Goal: Information Seeking & Learning: Learn about a topic

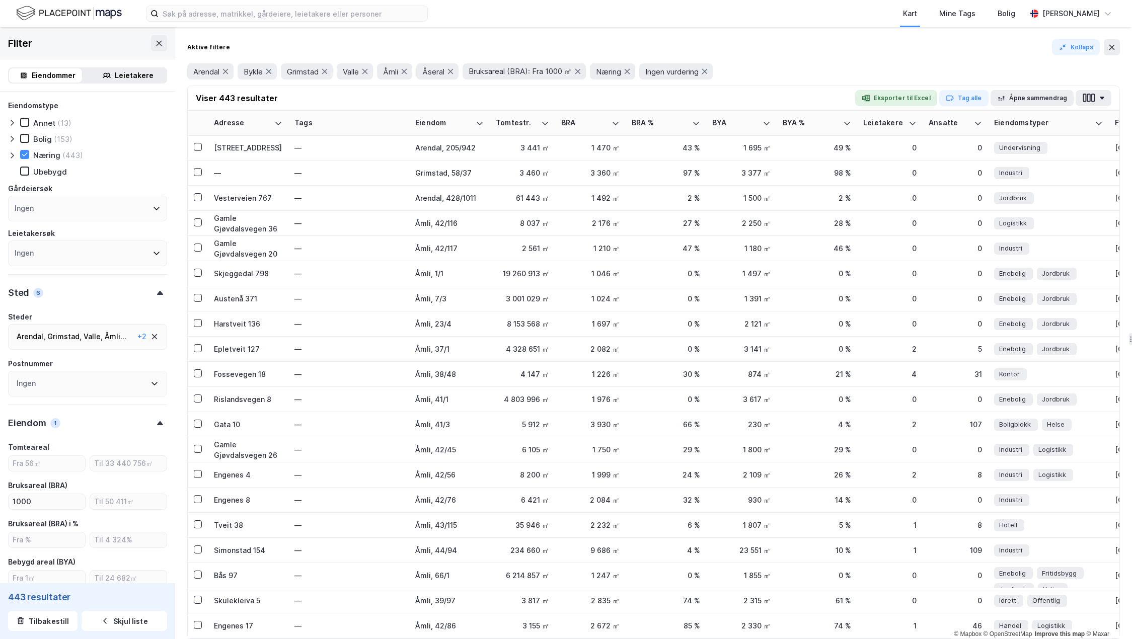
click at [14, 158] on icon at bounding box center [12, 155] width 8 height 8
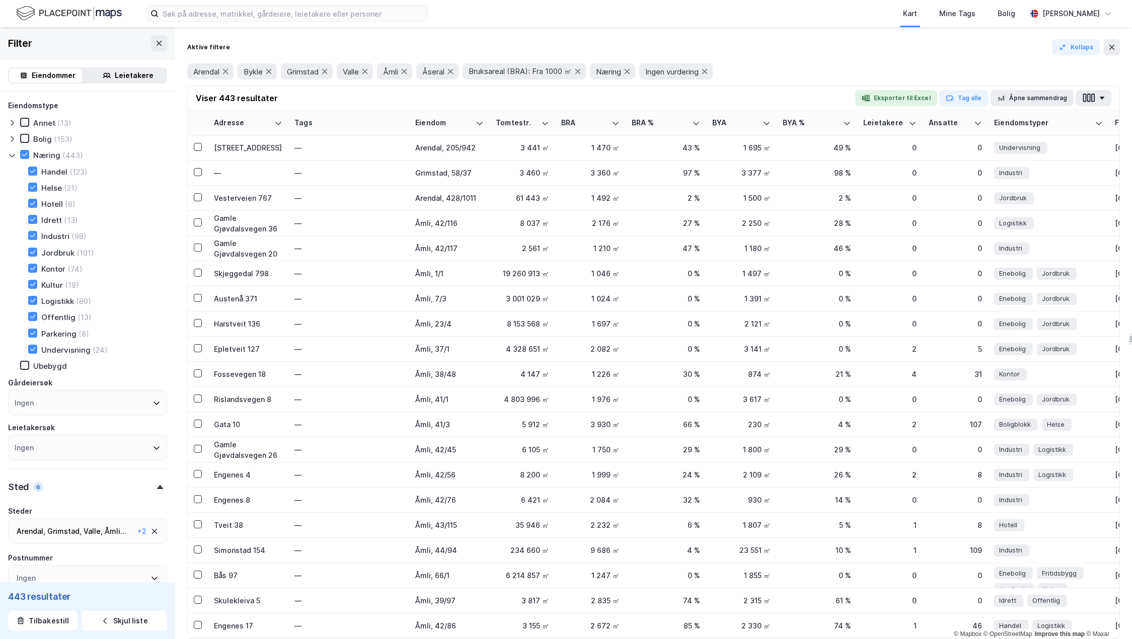
click at [61, 185] on div "Helse" at bounding box center [51, 188] width 21 height 10
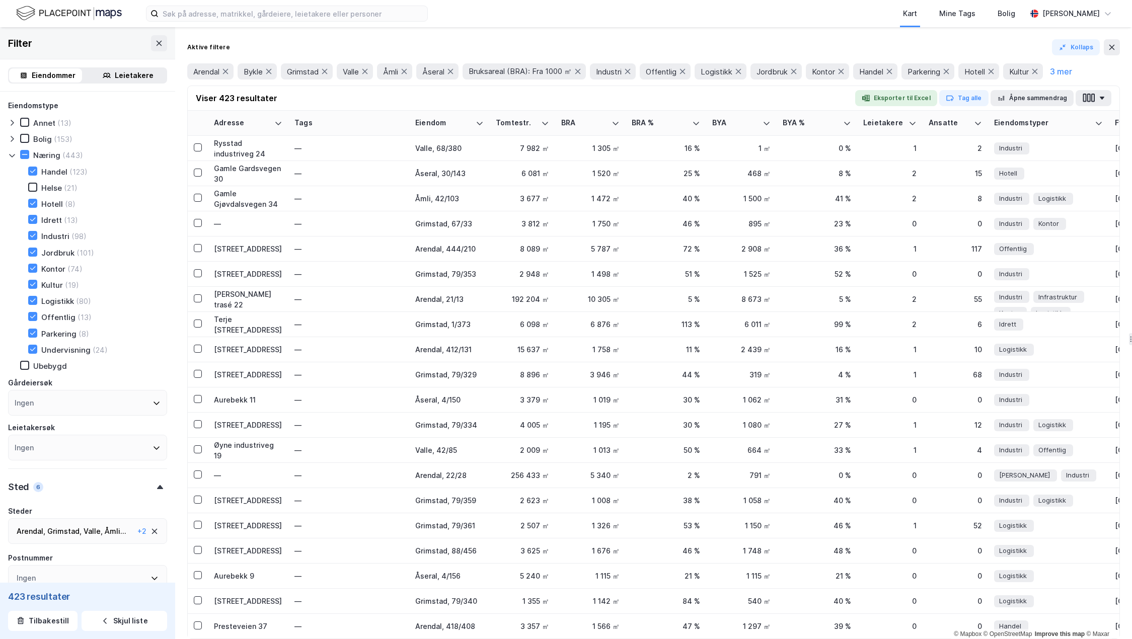
type input "Inkluder (423)"
type input "--- (423)"
click at [66, 254] on div "Jordbruk" at bounding box center [57, 253] width 33 height 10
type input "Inkluder (340)"
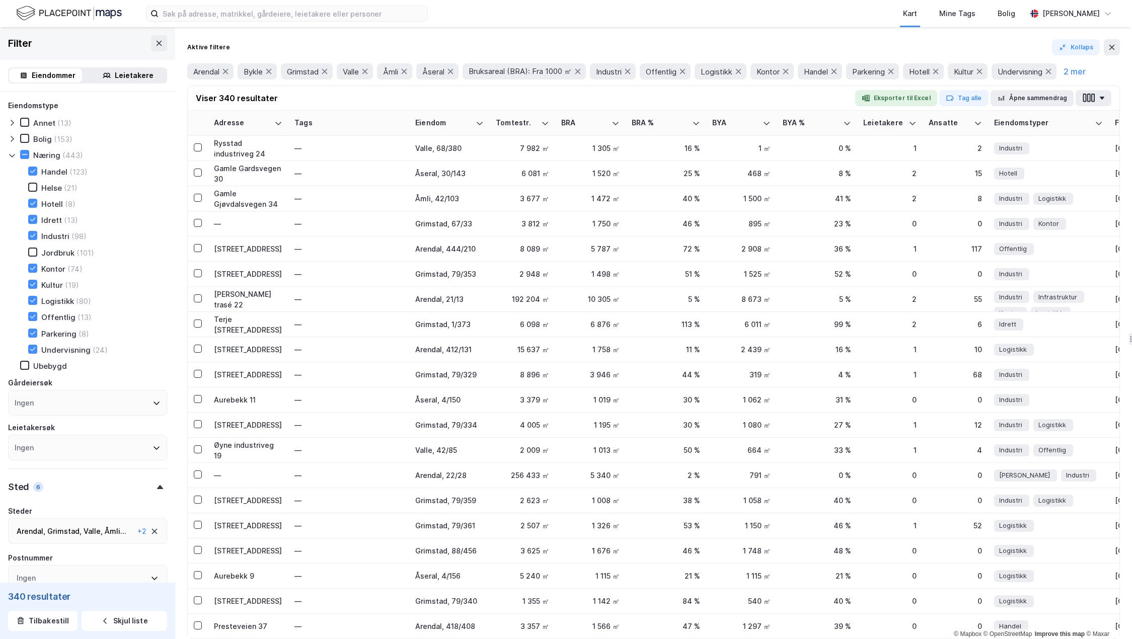
type input "--- (340)"
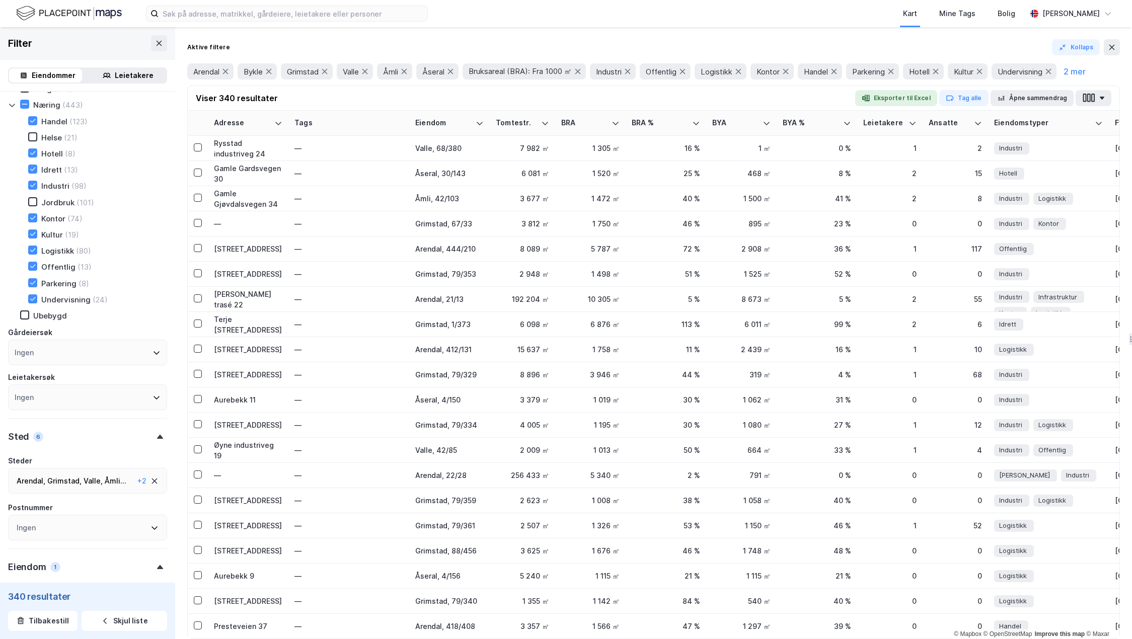
click at [54, 271] on div "Offentlig" at bounding box center [58, 267] width 34 height 10
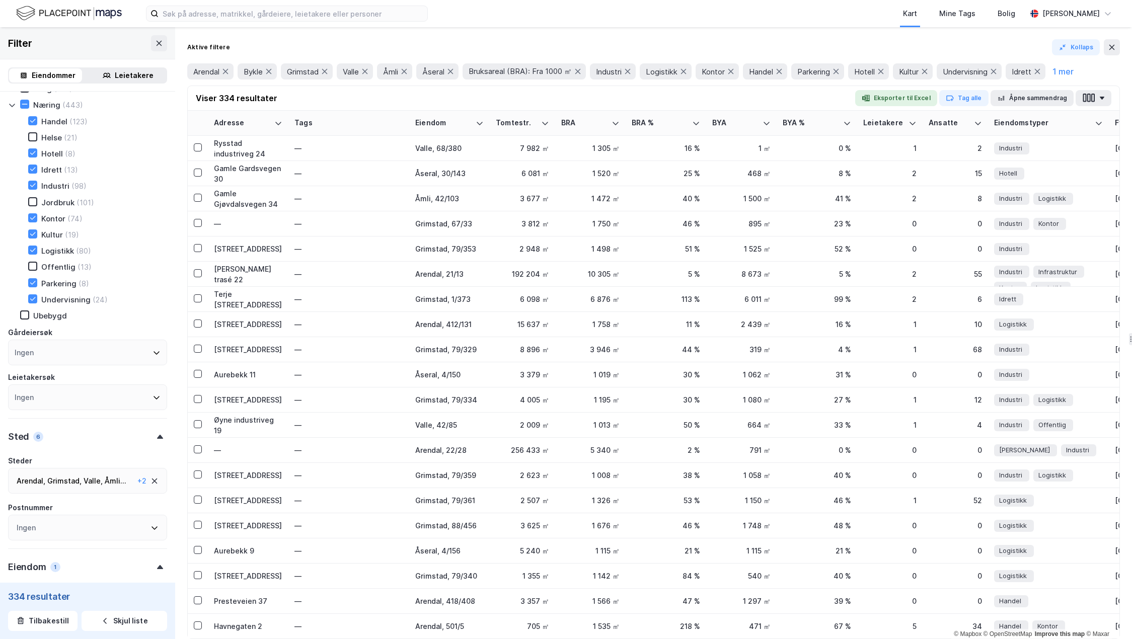
type input "Inkluder (334)"
type input "--- (334)"
click at [60, 284] on div "Parkering" at bounding box center [58, 284] width 35 height 10
type input "Inkluder (331)"
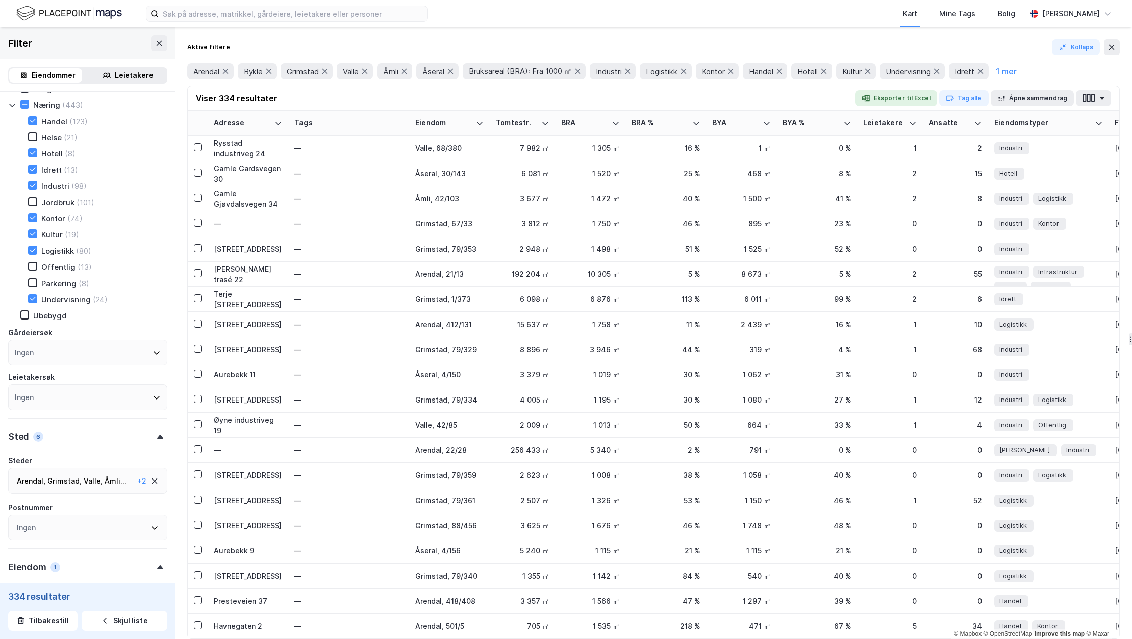
type input "--- (331)"
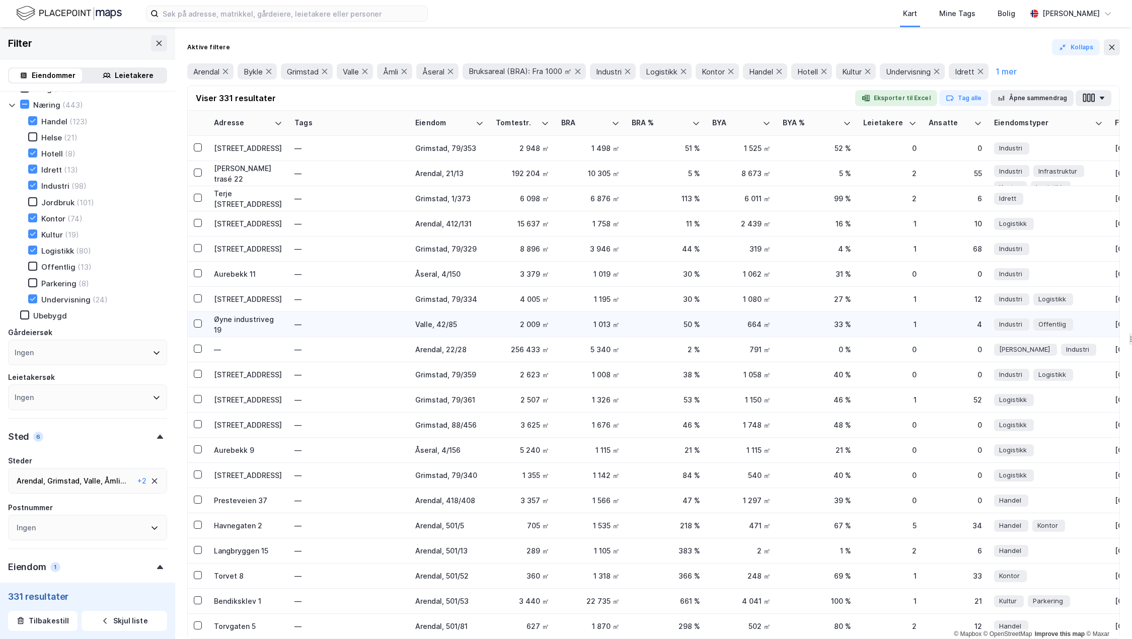
scroll to position [201, 0]
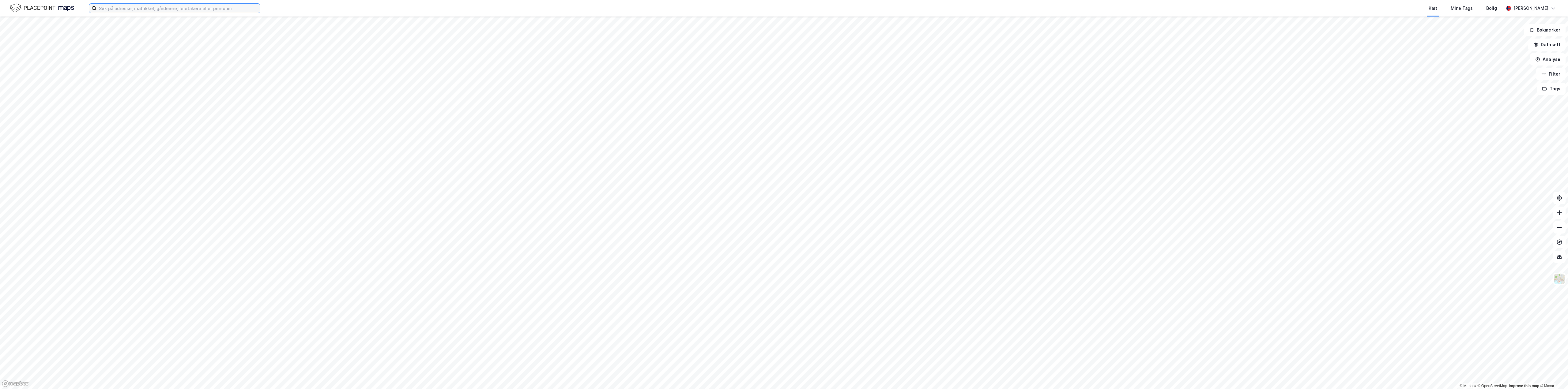
click at [197, 6] on input at bounding box center [178, 8] width 164 height 9
paste input "[STREET_ADDRESS]"
type input "[STREET_ADDRESS]"
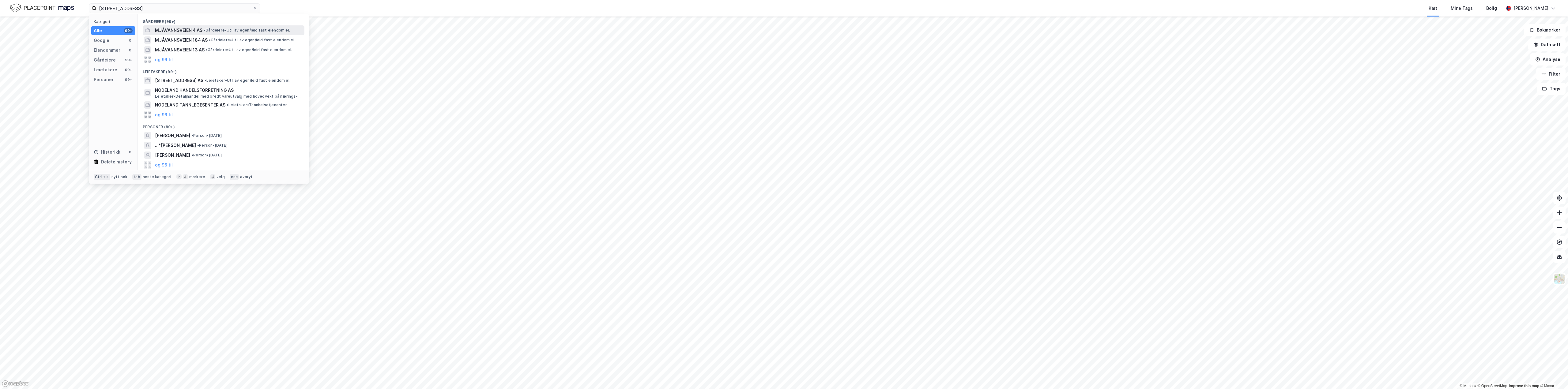
click at [179, 28] on span "MJÅVANNSVEIEN 4 AS" at bounding box center [179, 30] width 47 height 7
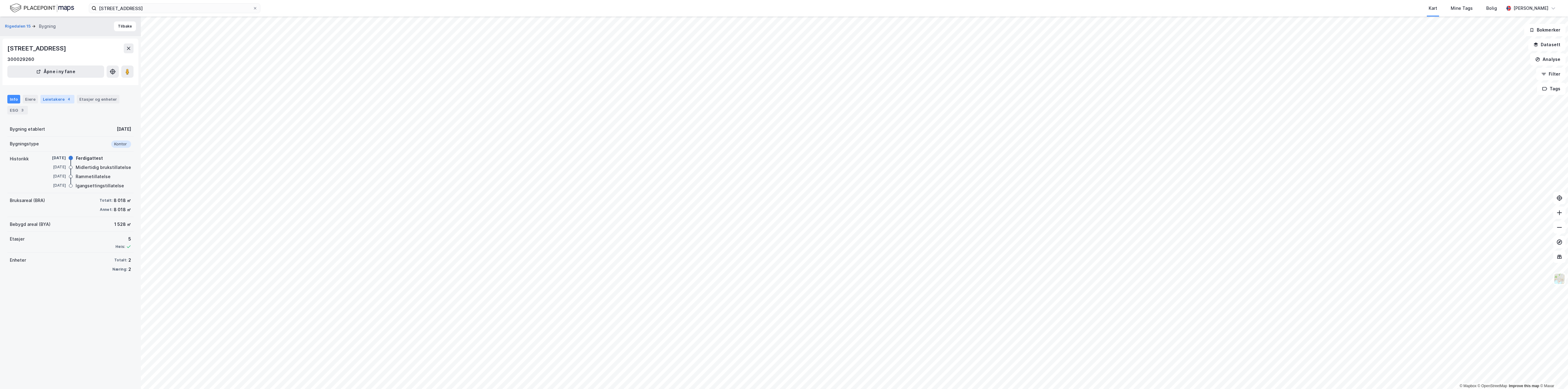
click at [56, 100] on div "Leietakere 4" at bounding box center [57, 99] width 34 height 9
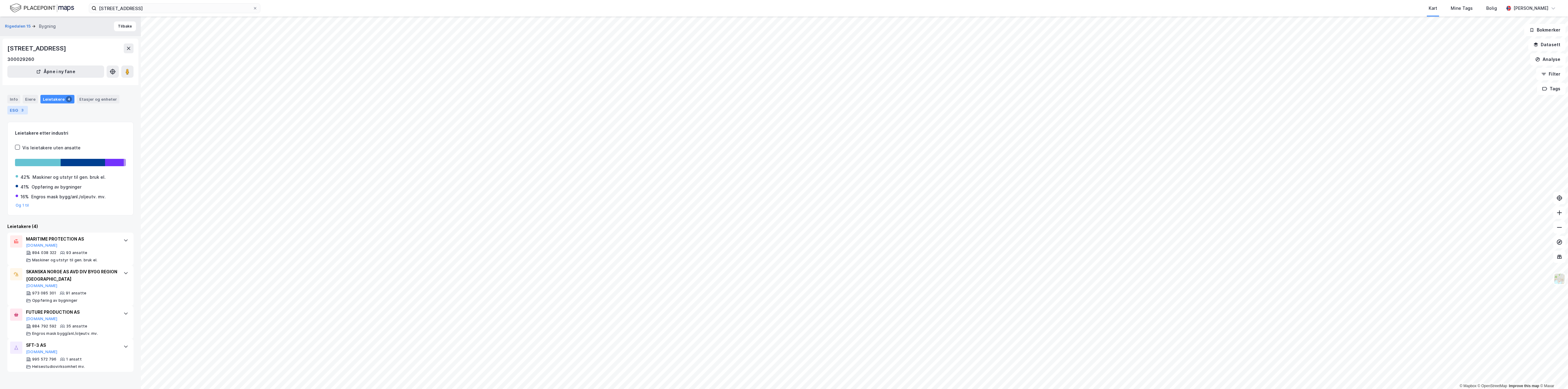
click at [11, 111] on div "ESG 3" at bounding box center [18, 110] width 21 height 9
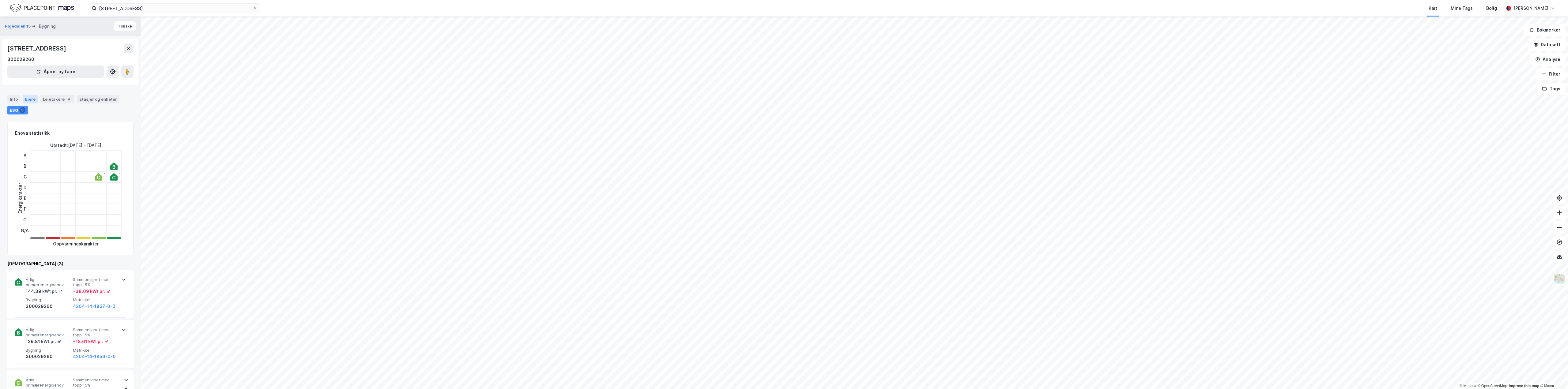
click at [29, 100] on div "Eiere" at bounding box center [30, 99] width 15 height 9
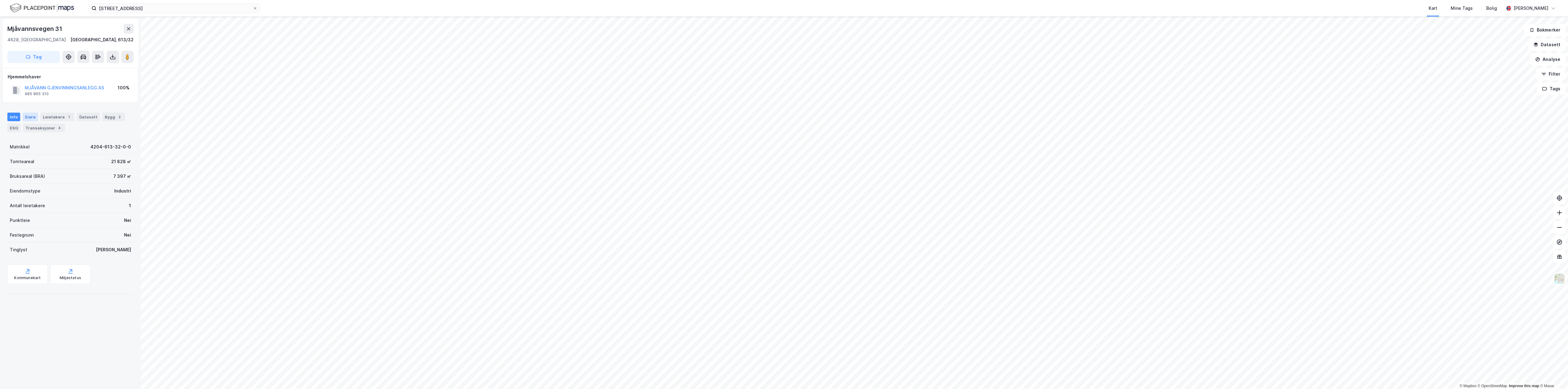
click at [33, 115] on div "Eiere" at bounding box center [30, 117] width 15 height 9
click at [61, 148] on div "Leietakere 1" at bounding box center [57, 146] width 34 height 9
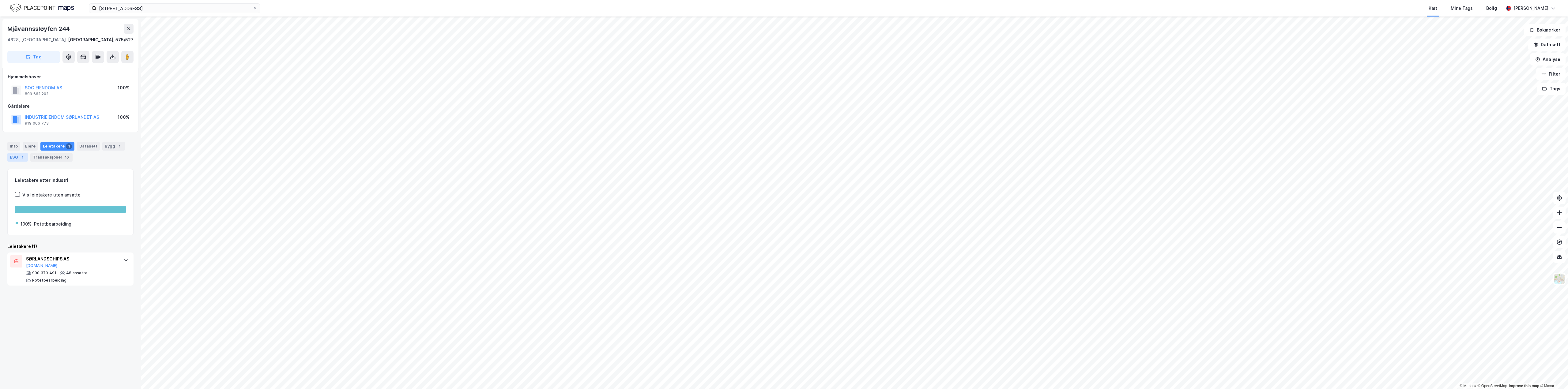
click at [21, 157] on div "1" at bounding box center [23, 158] width 6 height 6
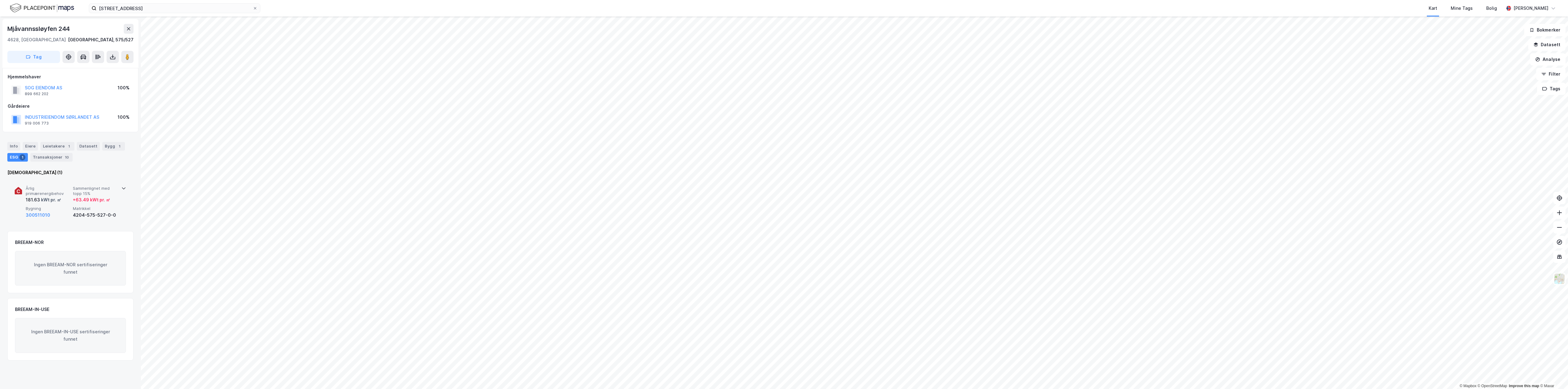
click at [50, 192] on span "Årlig primærenergibehov" at bounding box center [47, 191] width 44 height 11
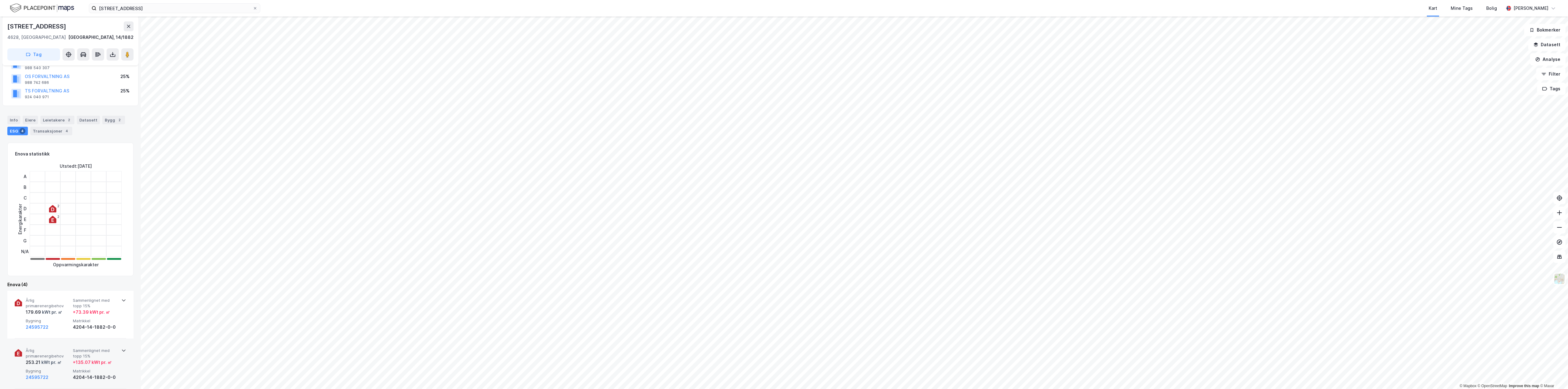
scroll to position [92, 0]
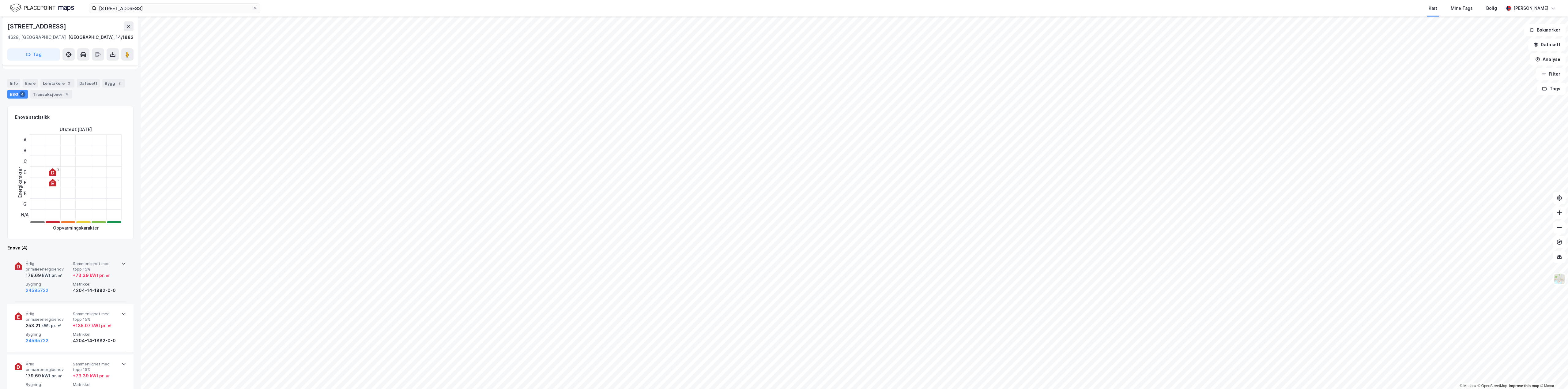
click at [74, 278] on div "+ 73.39 kWt pr. ㎡" at bounding box center [91, 276] width 37 height 7
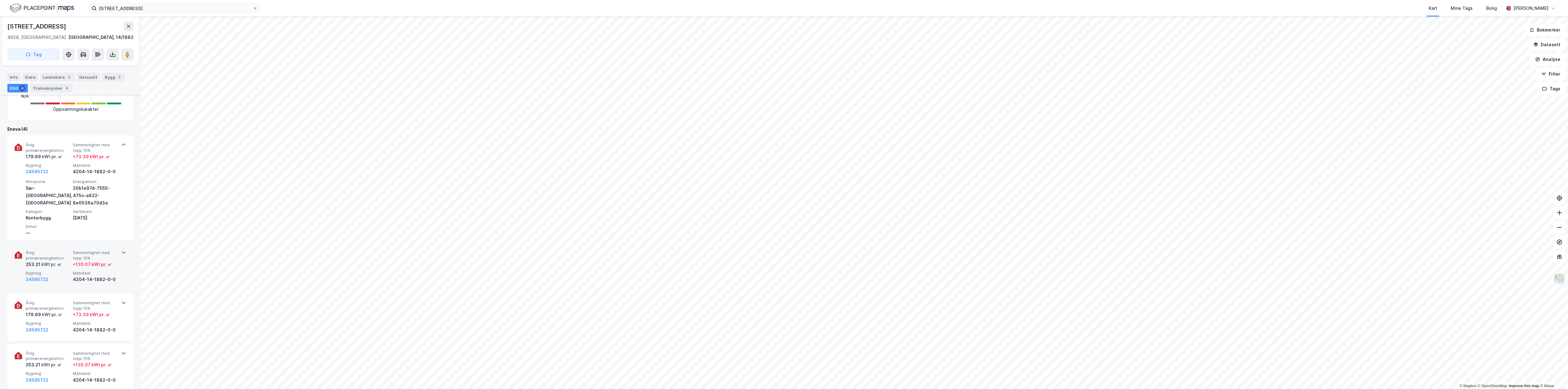
scroll to position [215, 0]
click at [91, 273] on div "4204-14-1882-0-0" at bounding box center [95, 276] width 44 height 7
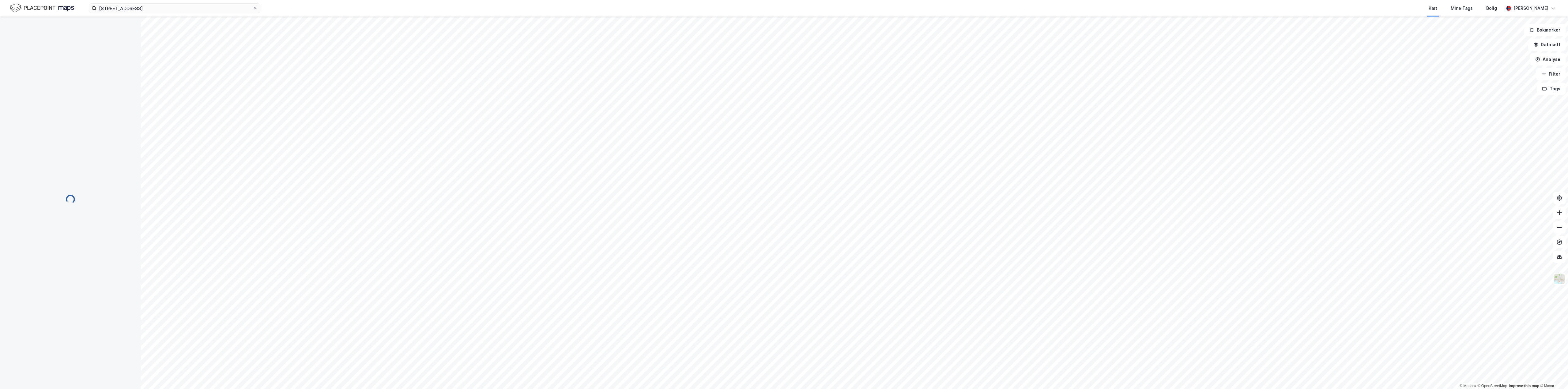
scroll to position [0, 0]
click at [61, 177] on span "Årlig primærenergibehov" at bounding box center [47, 172] width 44 height 11
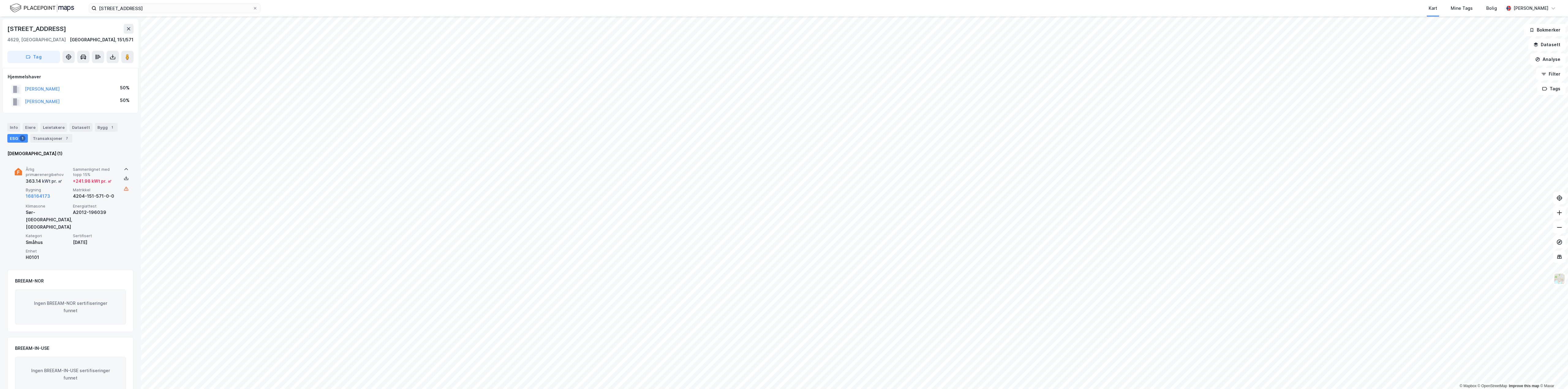
scroll to position [3, 0]
click at [61, 136] on div "Transaksjoner 7" at bounding box center [51, 135] width 42 height 9
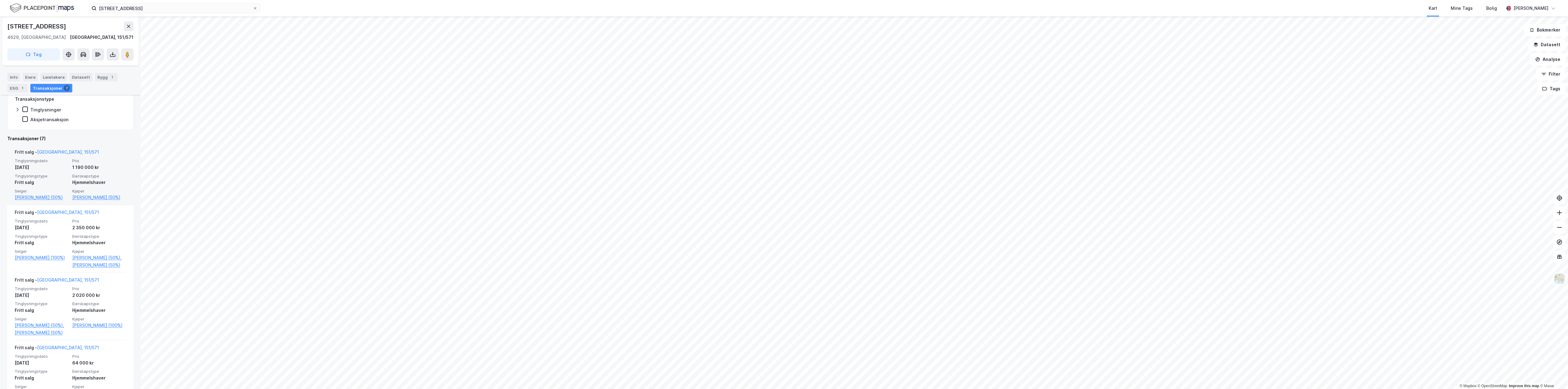
scroll to position [122, 0]
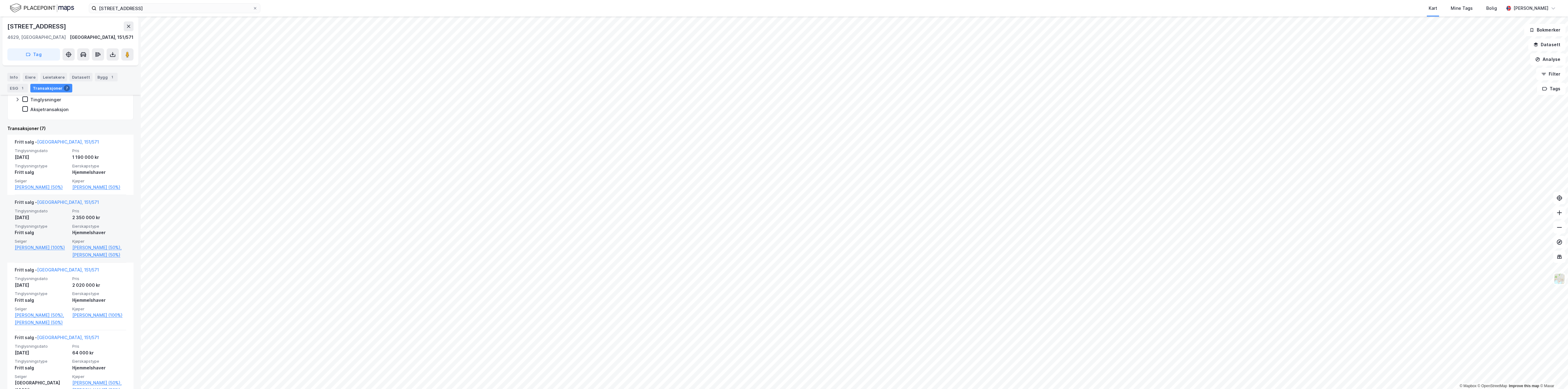
drag, startPoint x: 57, startPoint y: 239, endPoint x: 54, endPoint y: 244, distance: 5.8
click at [54, 236] on div "Fritt salg" at bounding box center [41, 233] width 54 height 7
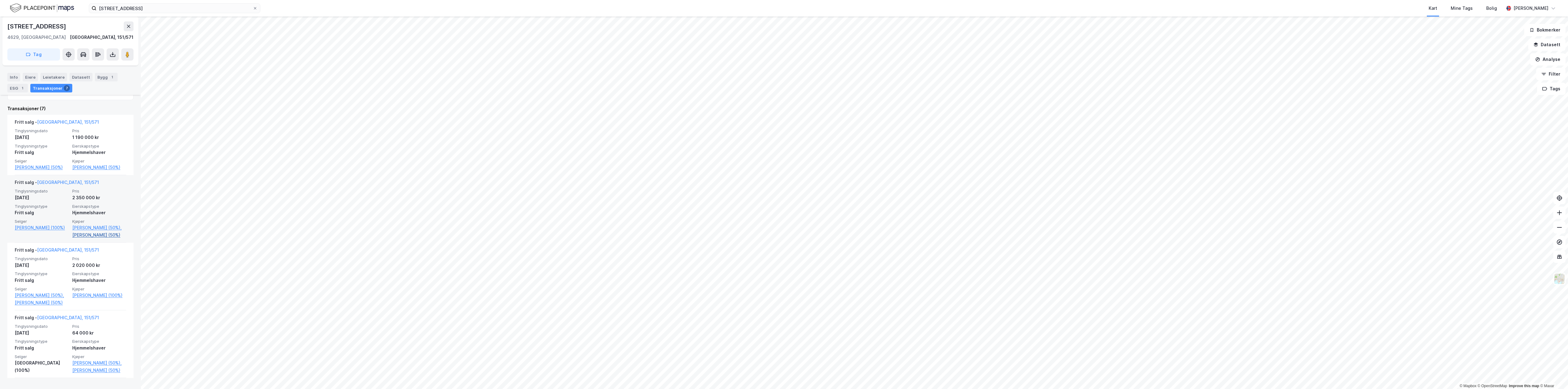
scroll to position [153, 0]
drag, startPoint x: 99, startPoint y: 261, endPoint x: 101, endPoint y: 235, distance: 26.1
click at [101, 235] on div "Fritt salg - Kristiansand, 151/571 Tinglysningsdato 27. okt. 2013 Pris 1 190 00…" at bounding box center [70, 345] width 126 height 481
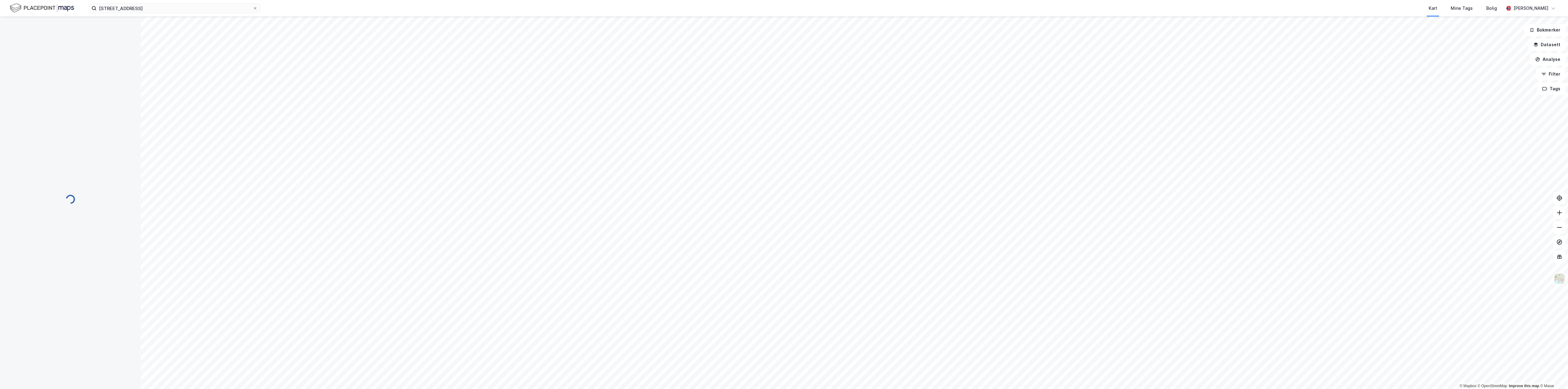
scroll to position [0, 0]
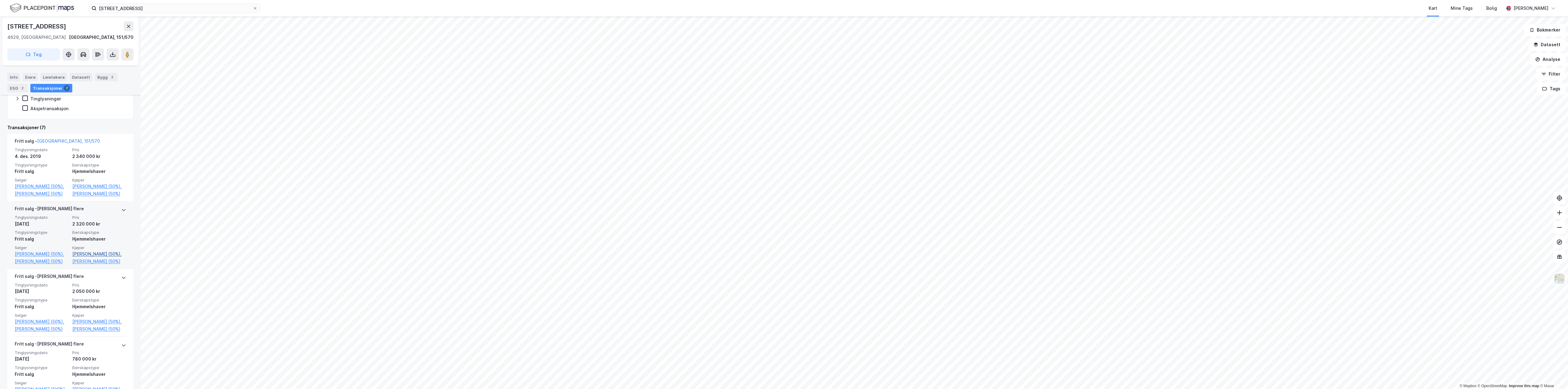
scroll to position [122, 0]
click at [688, 0] on html "Mjåvannsveien 113 4685 NODELAND Kart Mine Tags Bolig Brage Pedersen © Mapbox © …" at bounding box center [784, 194] width 1568 height 389
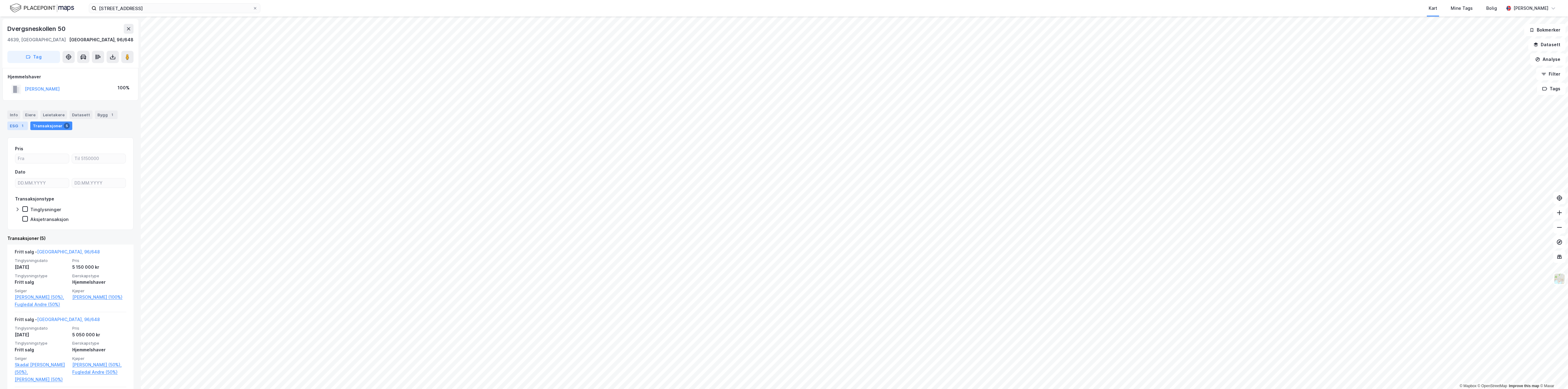
click at [13, 123] on div "ESG 1" at bounding box center [18, 126] width 21 height 9
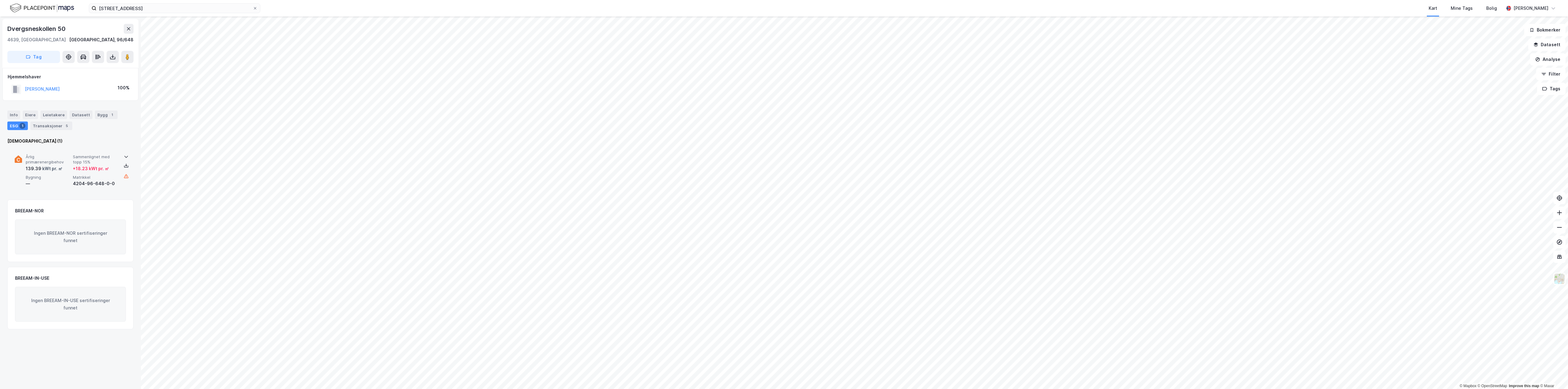
click at [57, 152] on div "Årlig primærenergibehov 139.39 kWt pr. ㎡ Sammenlignet med topp 15% + 18.23 kWt …" at bounding box center [70, 171] width 111 height 47
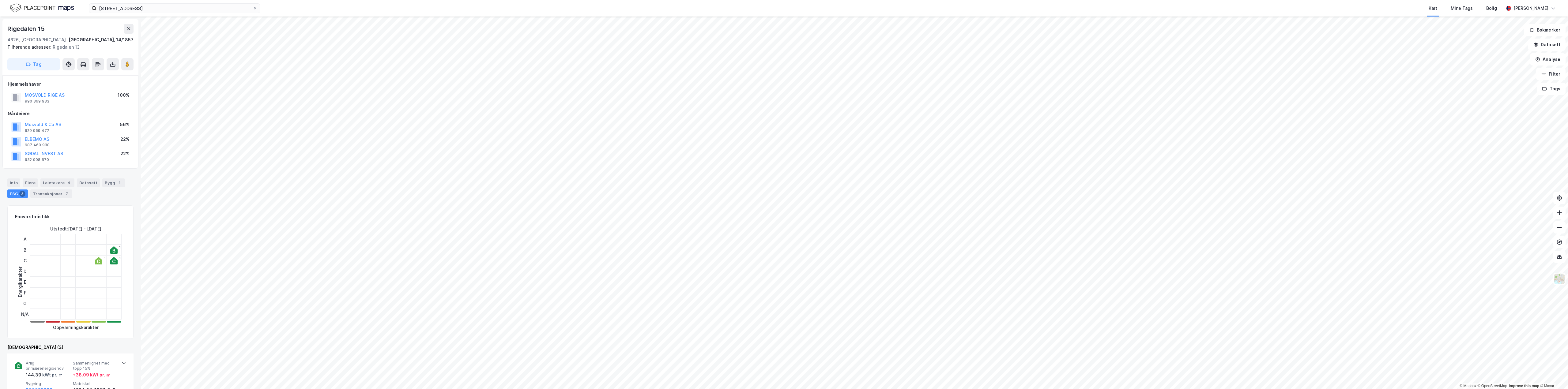
scroll to position [1, 0]
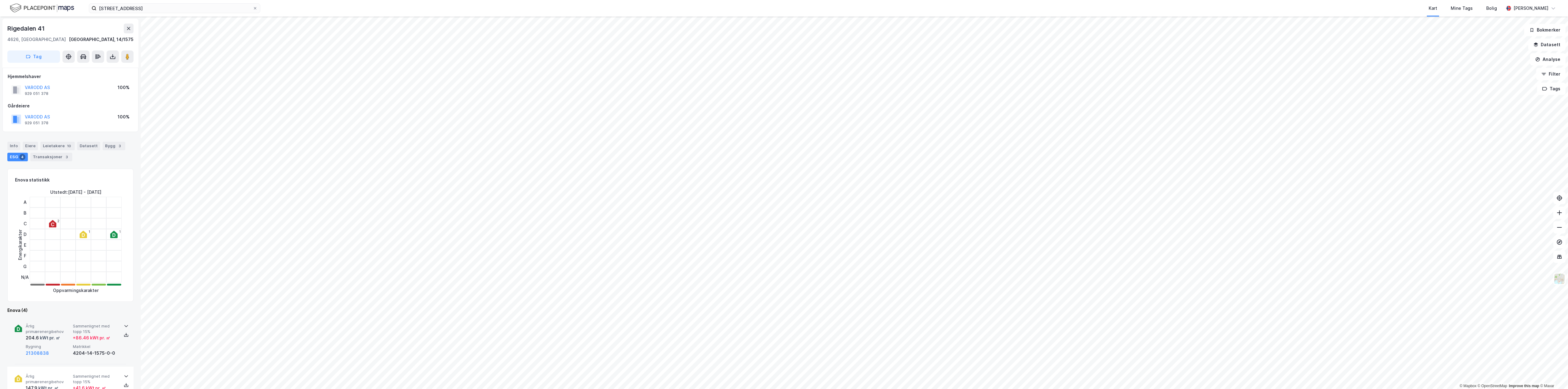
scroll to position [61, 0]
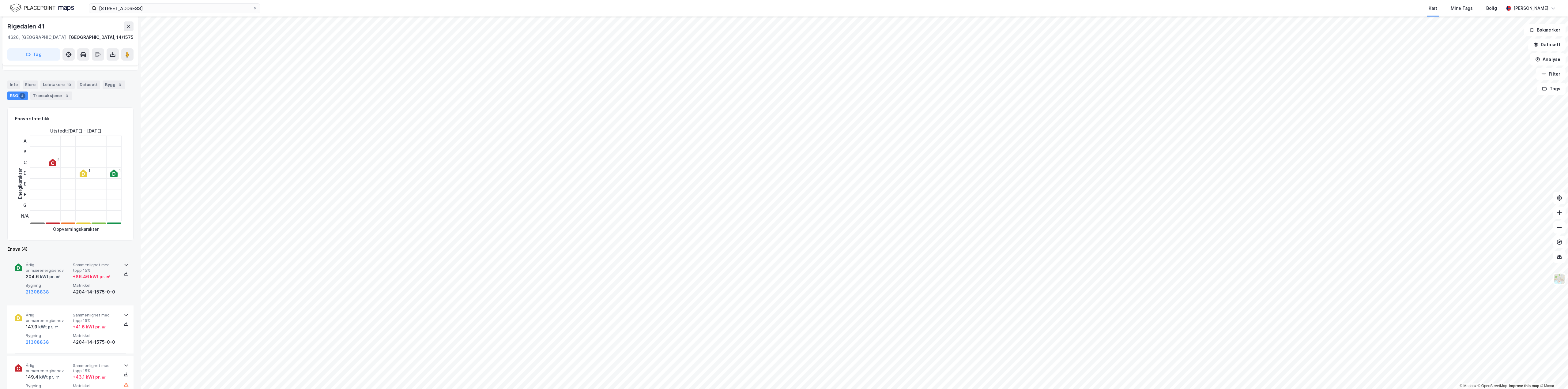
click at [79, 274] on div "+ 86.46 kWt pr. ㎡" at bounding box center [91, 277] width 37 height 7
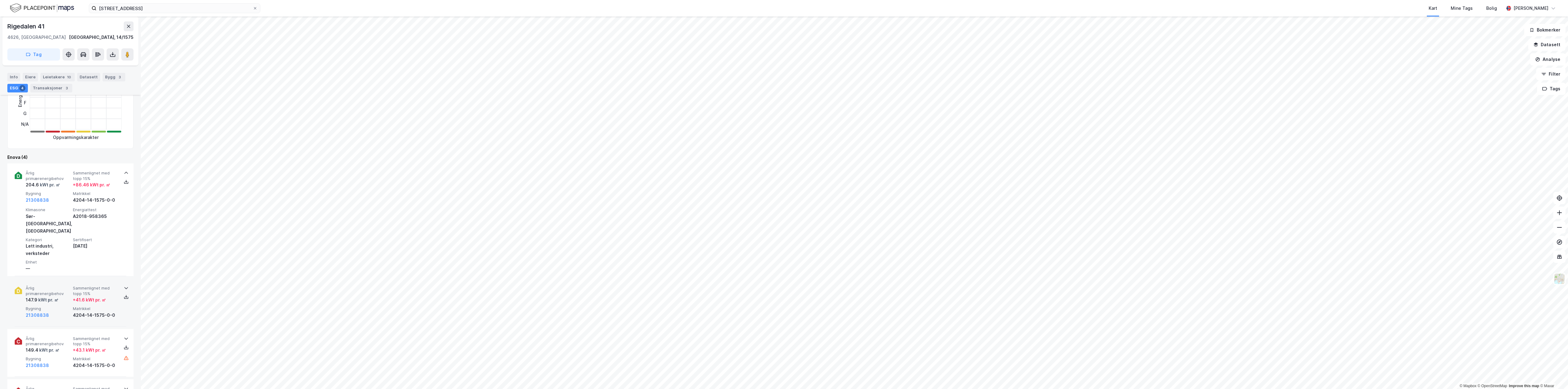
click at [91, 286] on span "Sammenlignet med topp 15%" at bounding box center [95, 291] width 44 height 11
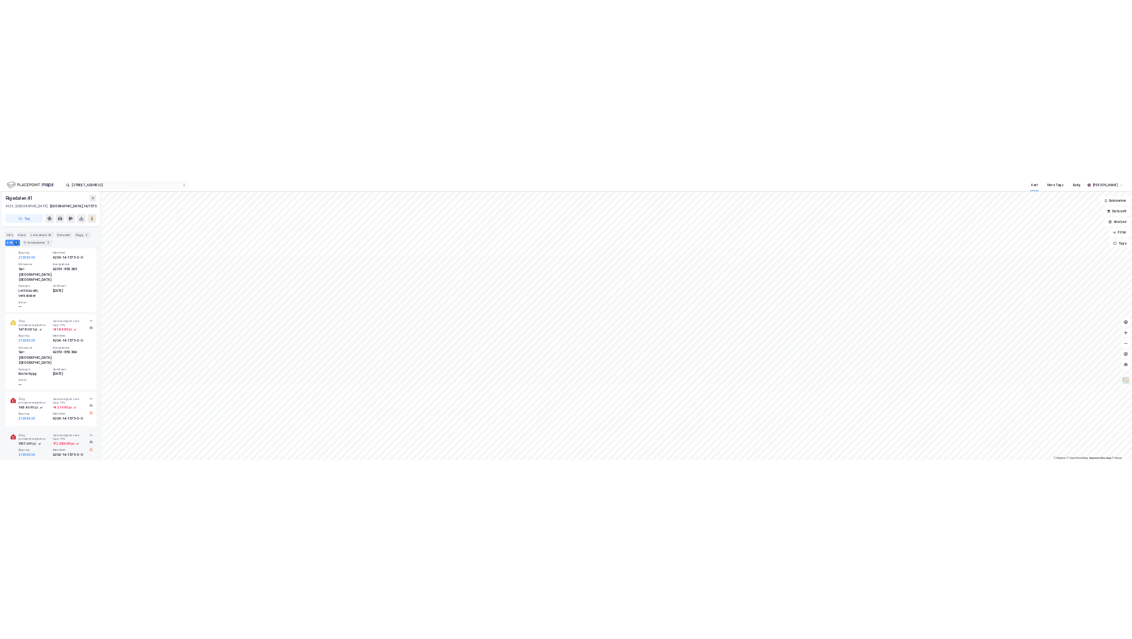
scroll to position [453, 0]
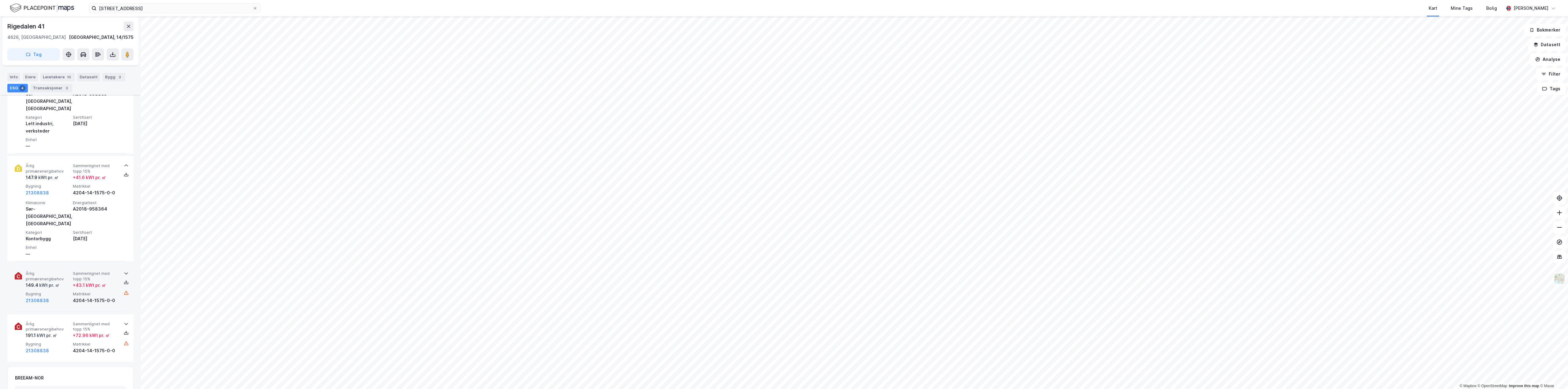
click at [92, 292] on span "Matrikkel" at bounding box center [95, 294] width 44 height 5
click at [86, 379] on span "Sammenlignet med topp 15%" at bounding box center [95, 385] width 44 height 11
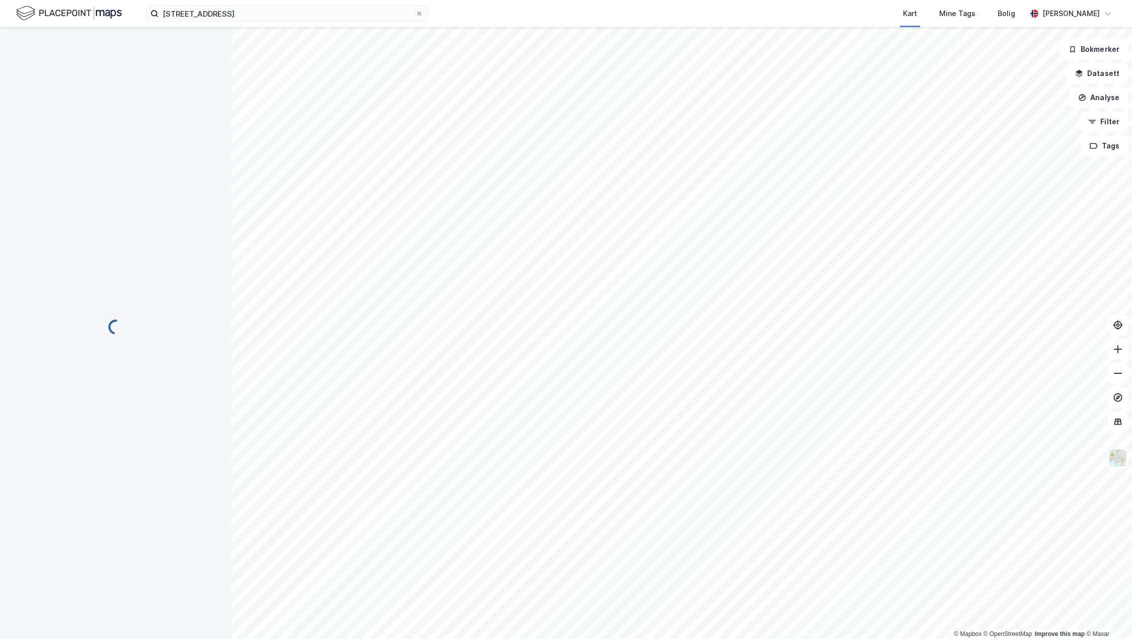
scroll to position [11, 0]
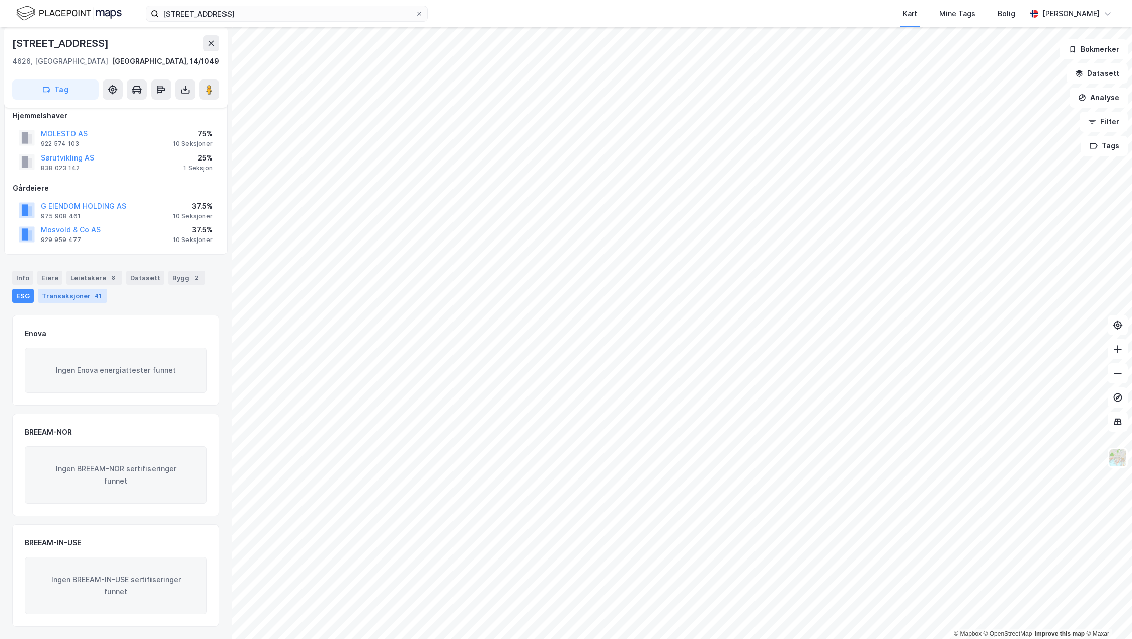
click at [60, 300] on div "Transaksjoner 41" at bounding box center [72, 296] width 69 height 14
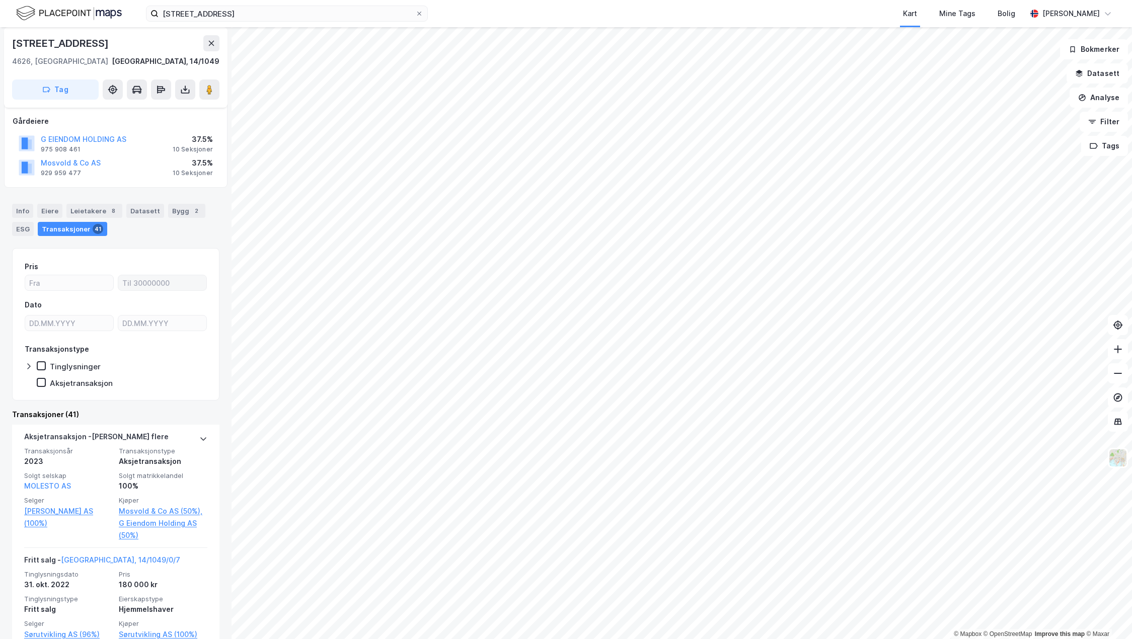
scroll to position [201, 0]
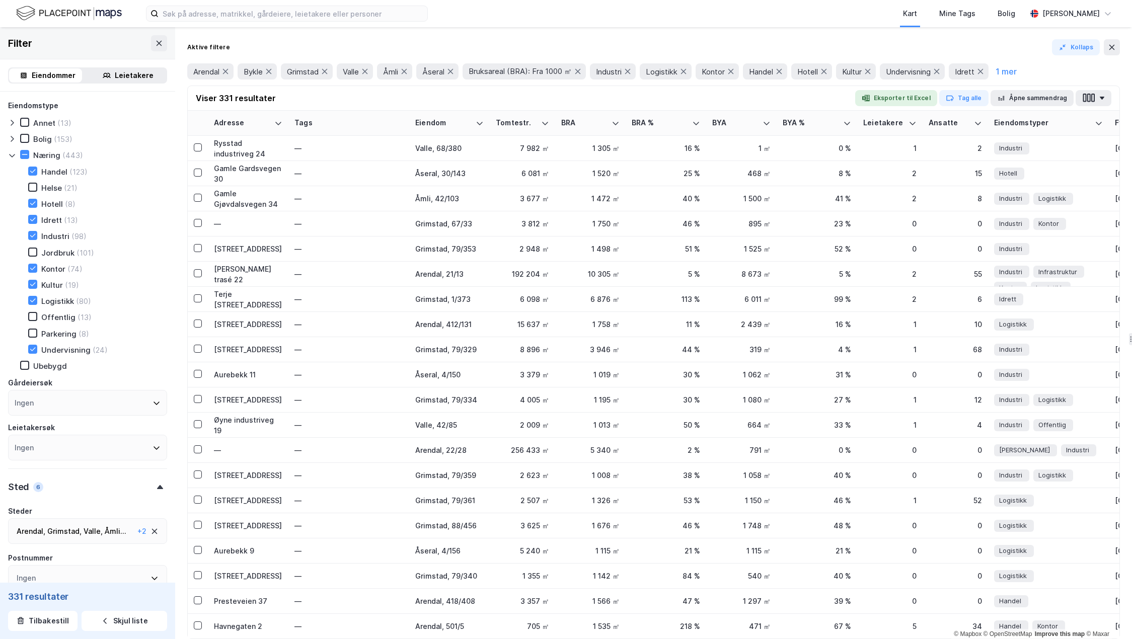
click at [63, 285] on div "Kultur (19)" at bounding box center [47, 285] width 63 height 10
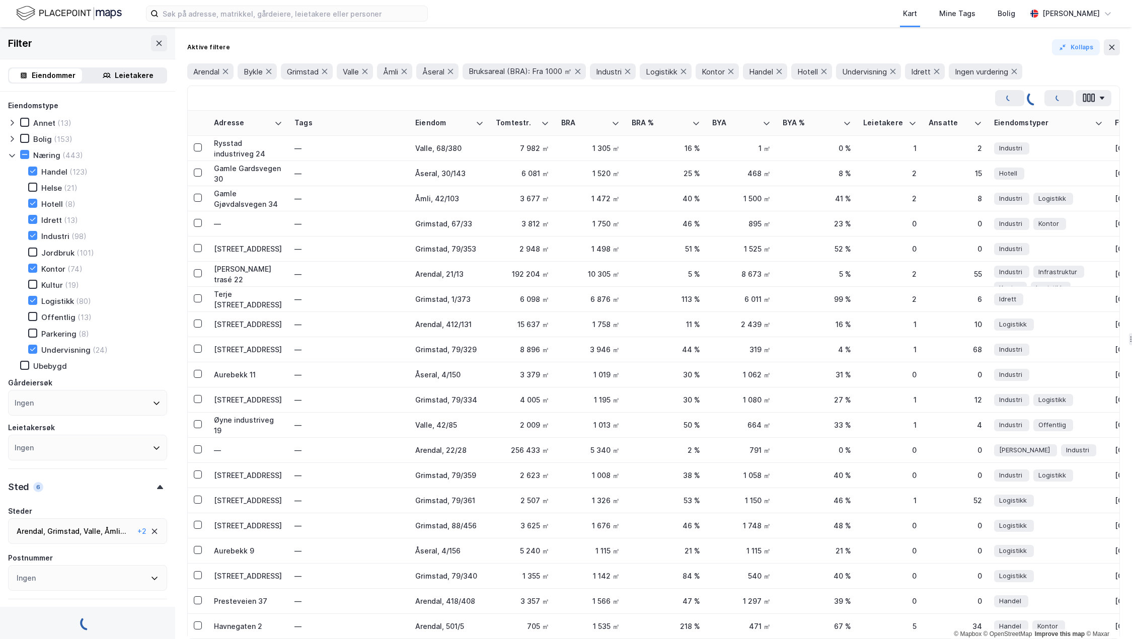
type input "Inkluder (320)"
type input "--- (320)"
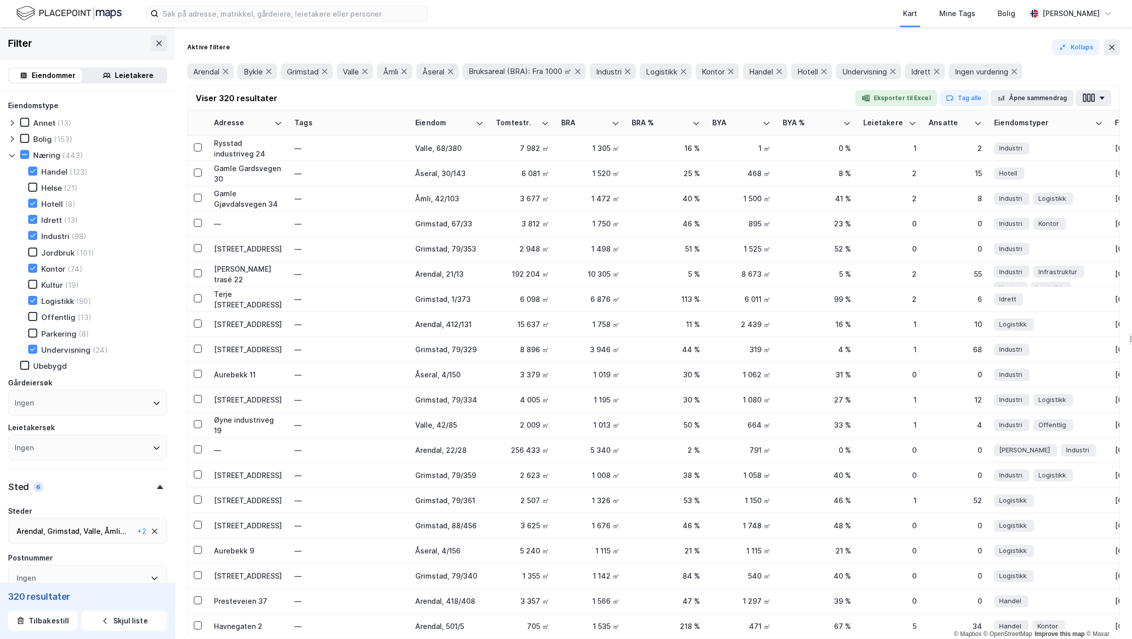
click at [82, 354] on div "Undervisning" at bounding box center [65, 350] width 49 height 10
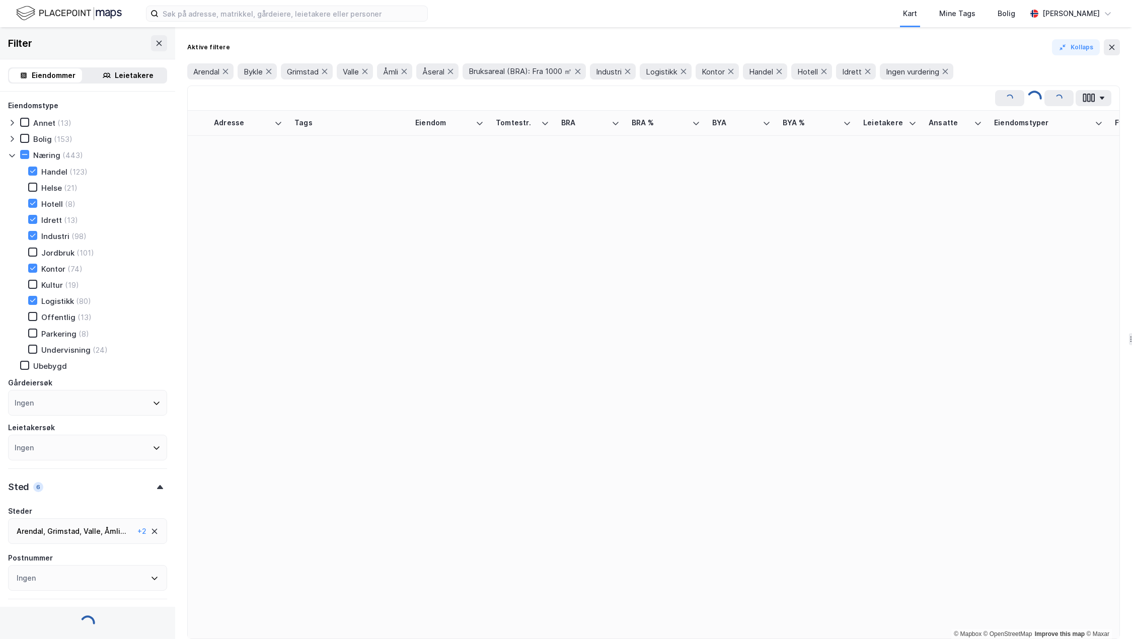
type input "Inkluder (298)"
type input "--- (298)"
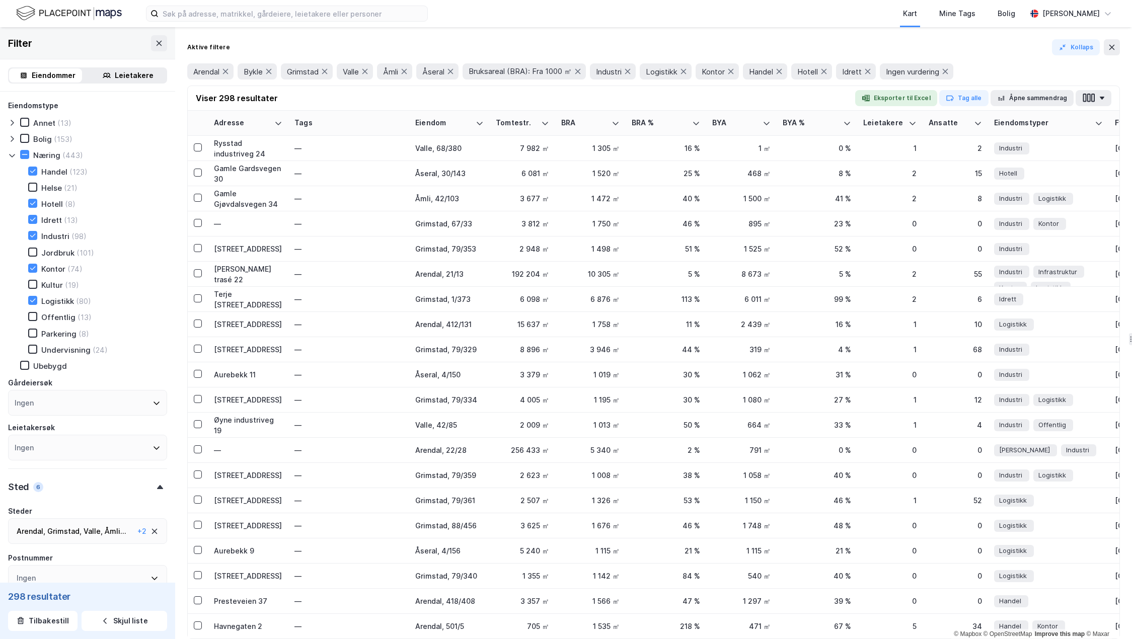
click at [51, 220] on div "Idrett" at bounding box center [51, 220] width 21 height 10
type input "Inkluder (287)"
type input "--- (287)"
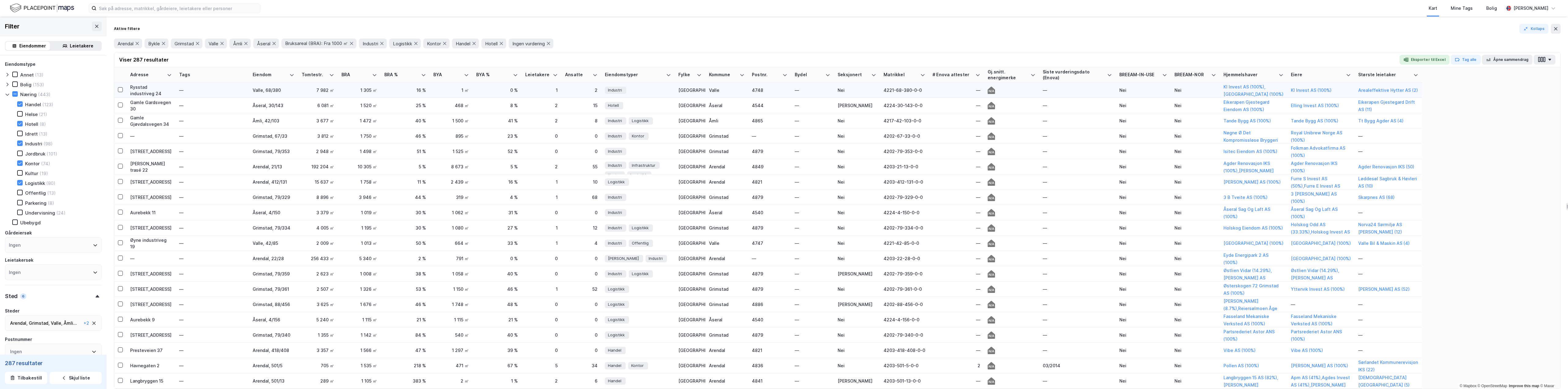
click at [688, 87] on div "—" at bounding box center [956, 90] width 47 height 7
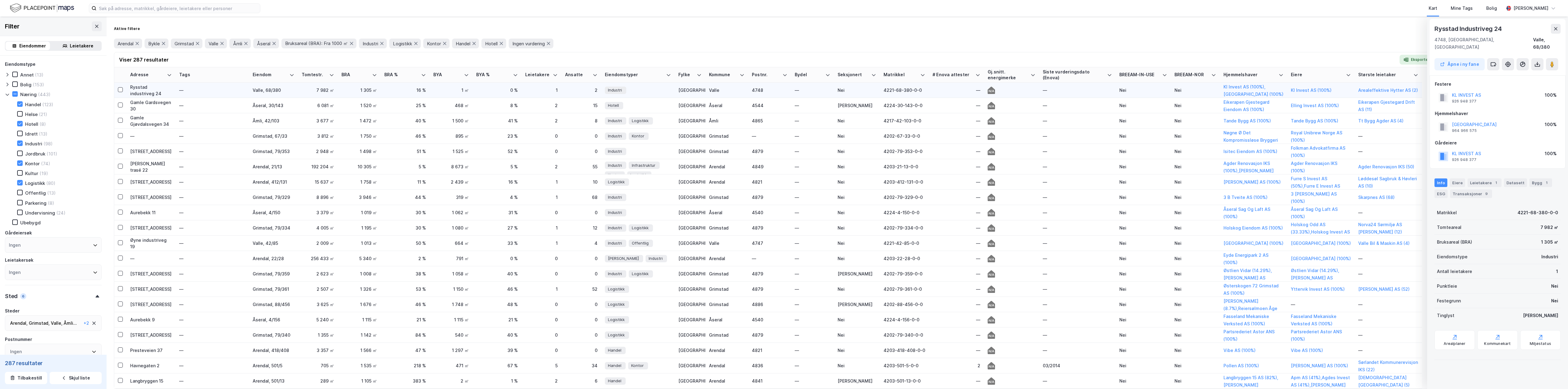
click at [159, 88] on div "Rysstad industriveg 24" at bounding box center [151, 90] width 41 height 13
click at [688, 178] on div "Leietakere 1" at bounding box center [1485, 183] width 34 height 9
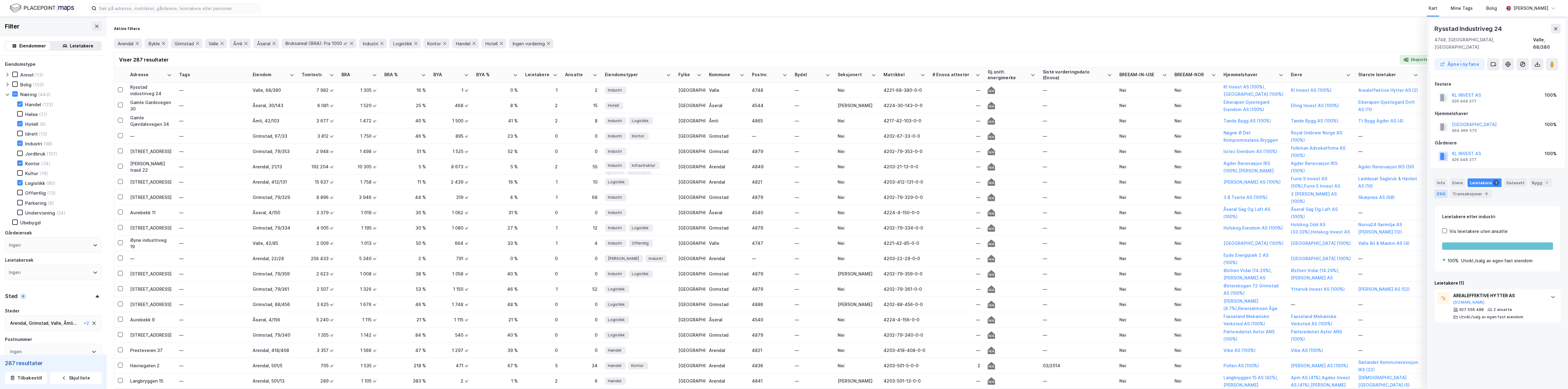
click at [688, 189] on div "ESG" at bounding box center [1441, 194] width 13 height 9
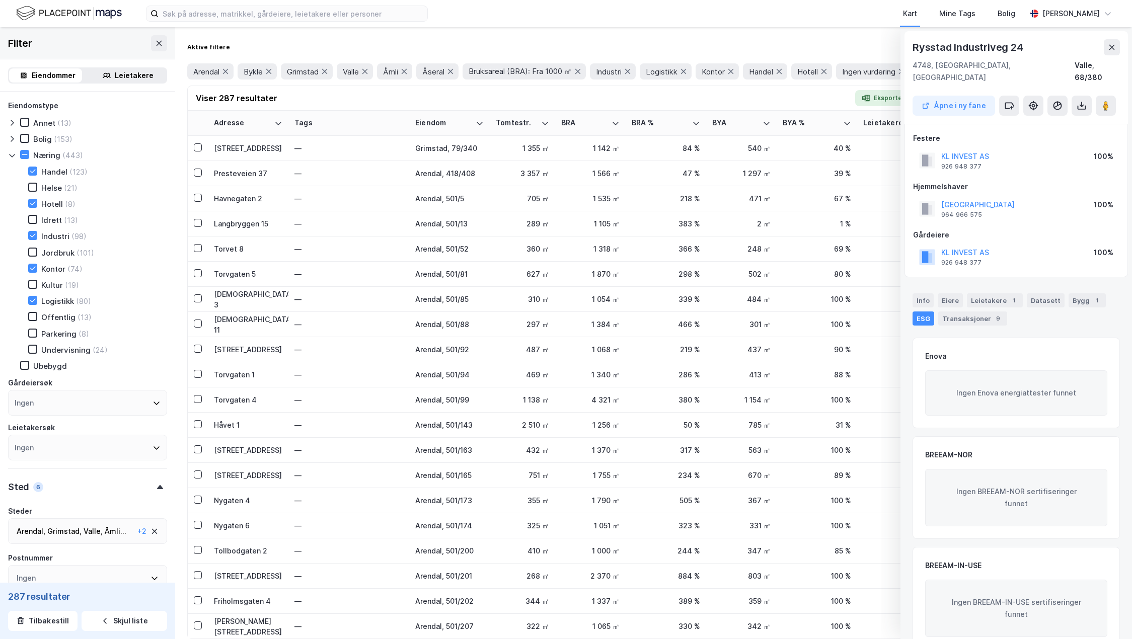
scroll to position [201, 0]
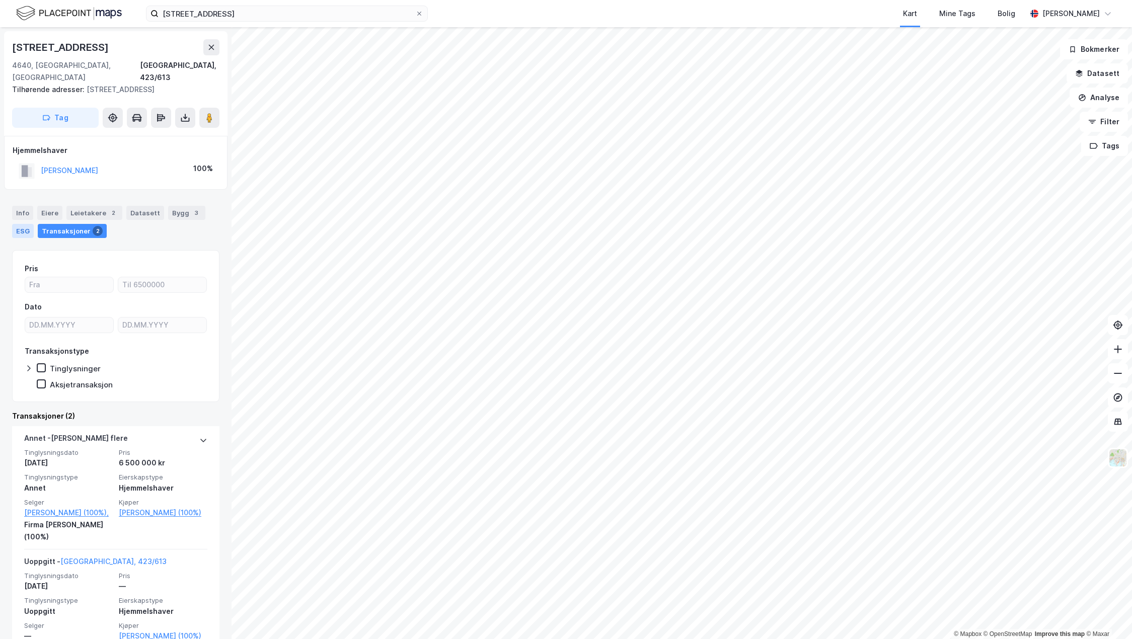
click at [25, 224] on div "ESG" at bounding box center [23, 231] width 22 height 14
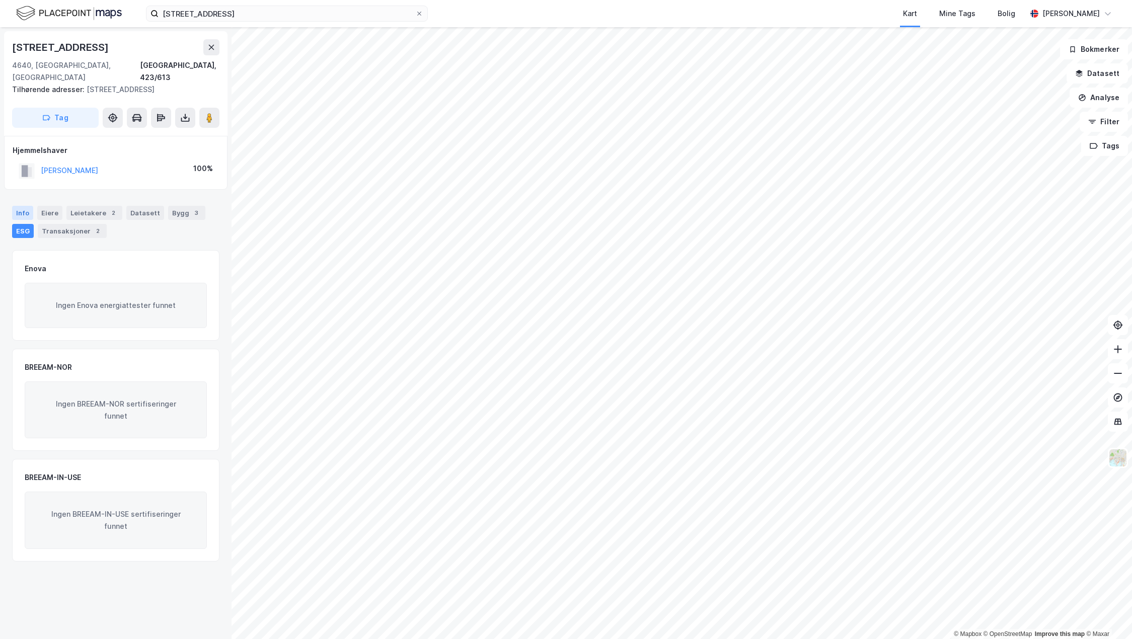
click at [26, 206] on div "Info" at bounding box center [22, 213] width 21 height 14
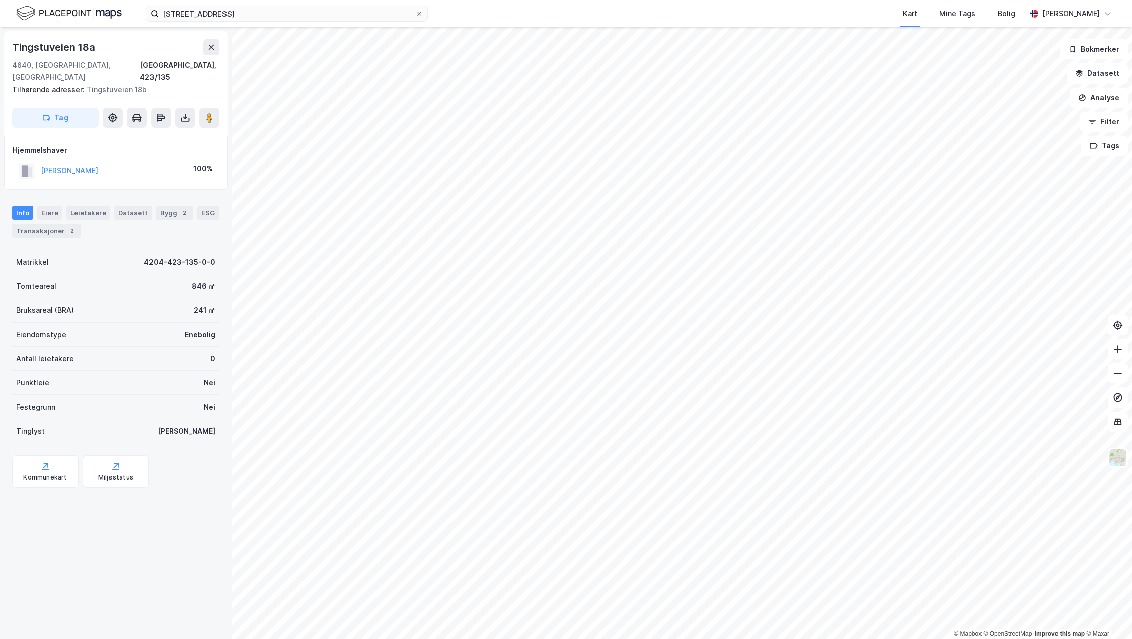
click at [26, 206] on div "Info" at bounding box center [22, 213] width 21 height 14
click at [50, 224] on div "Transaksjoner 2" at bounding box center [46, 231] width 69 height 14
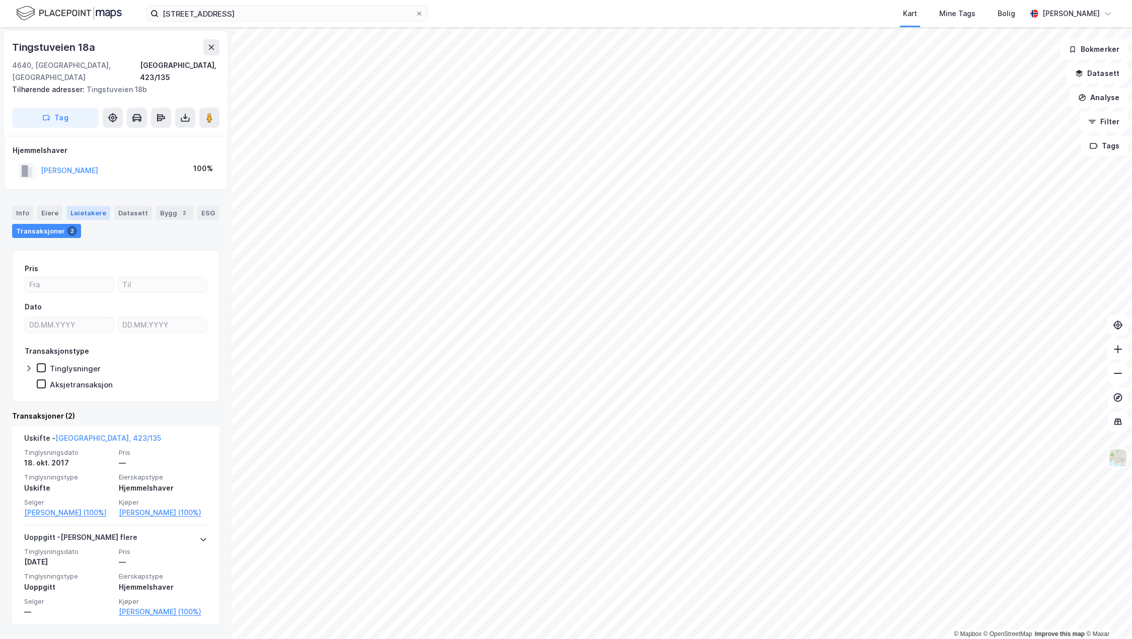
click at [92, 206] on div "Leietakere" at bounding box center [88, 213] width 44 height 14
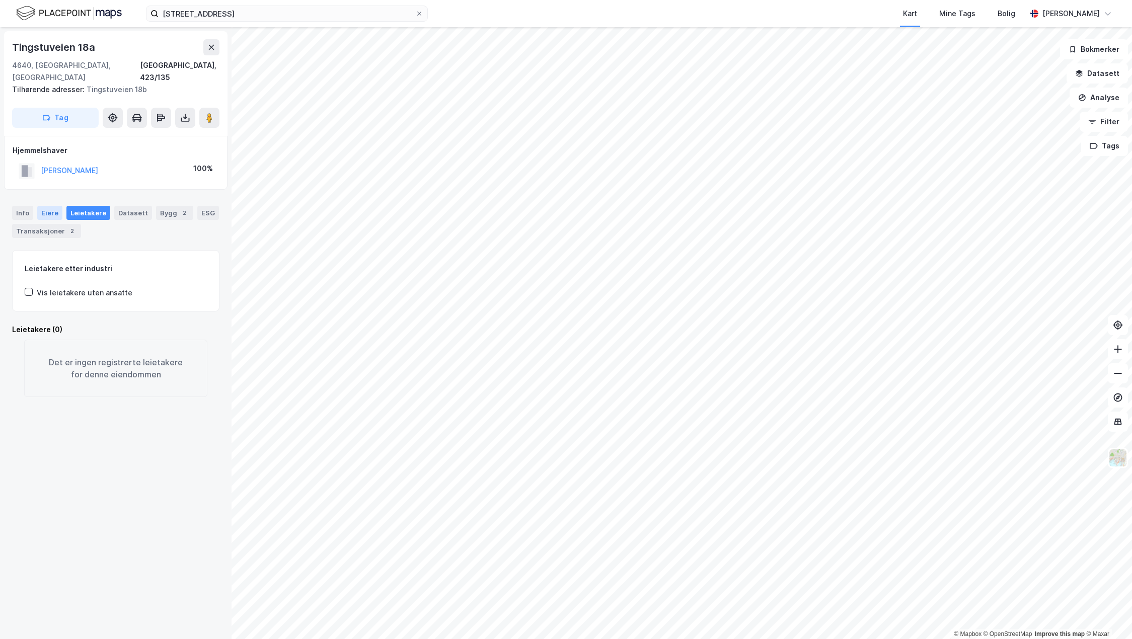
click at [55, 206] on div "Eiere" at bounding box center [49, 213] width 25 height 14
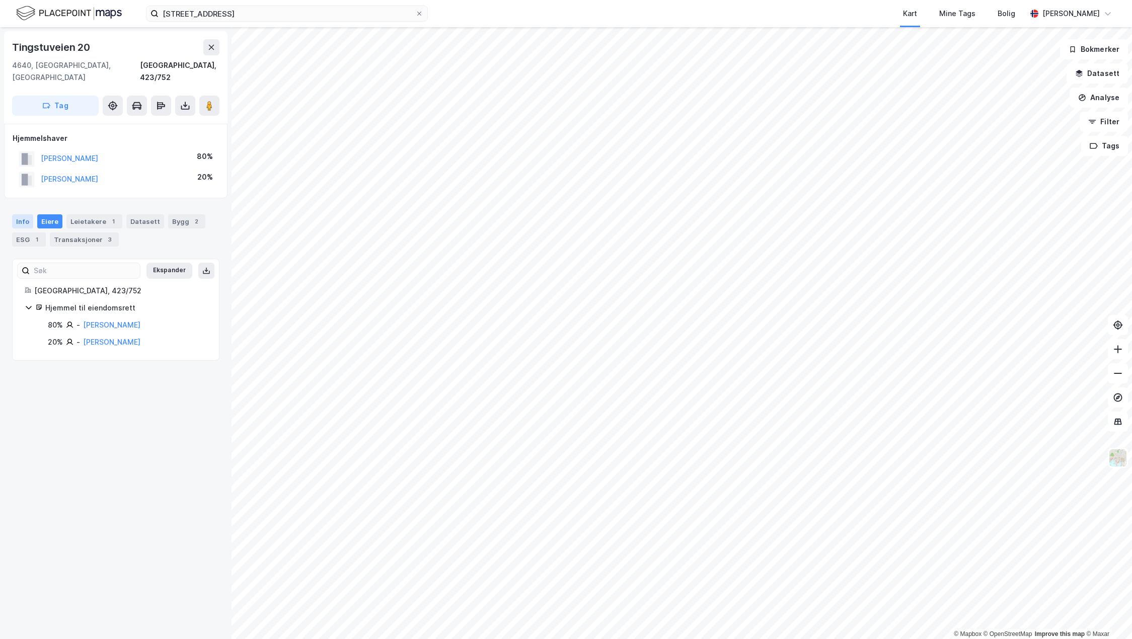
click at [30, 214] on div "Info" at bounding box center [22, 221] width 21 height 14
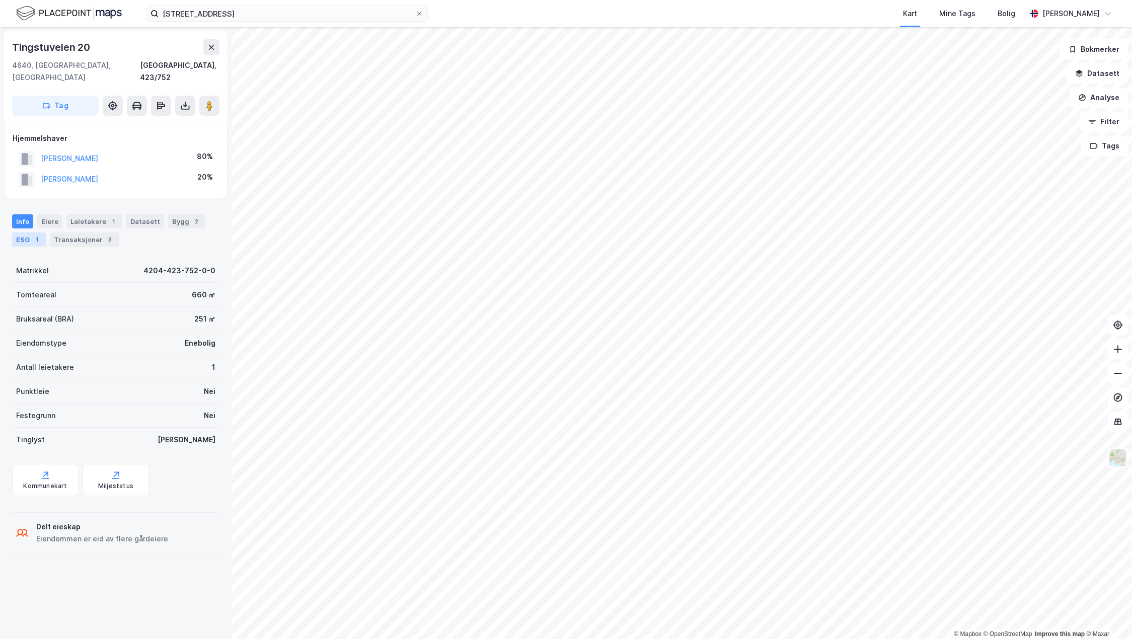
click at [29, 232] on div "ESG 1" at bounding box center [29, 239] width 34 height 14
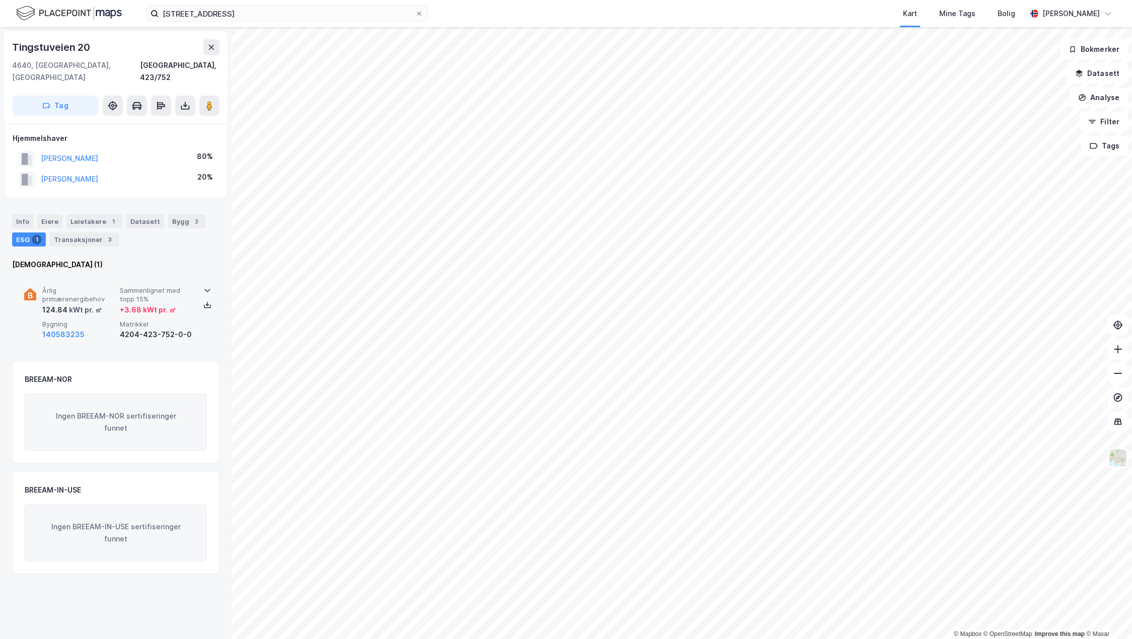
click at [52, 286] on span "Årlig primærenergibehov" at bounding box center [78, 295] width 73 height 18
click at [54, 214] on div "Eiere" at bounding box center [49, 221] width 25 height 14
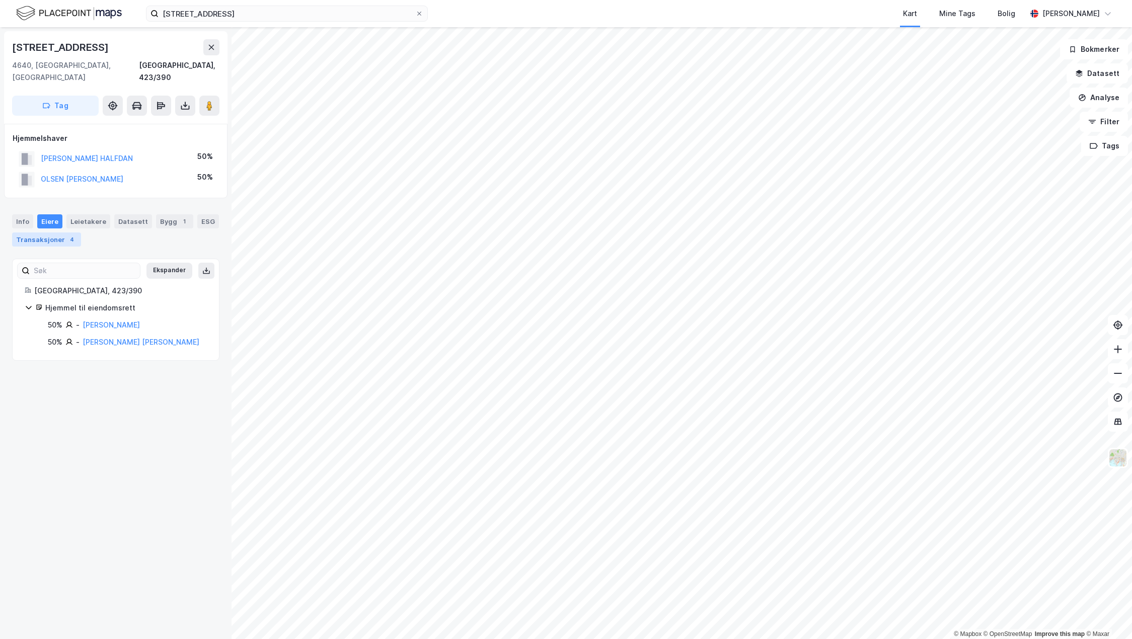
click at [52, 232] on div "Transaksjoner 4" at bounding box center [46, 239] width 69 height 14
